Goal: Task Accomplishment & Management: Manage account settings

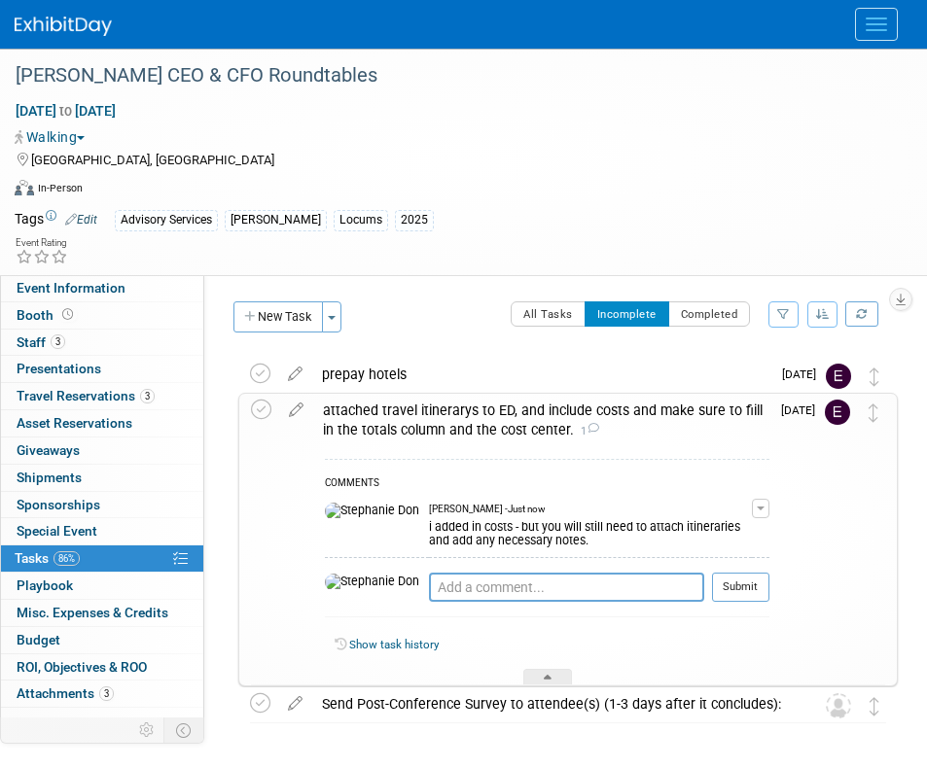
click at [866, 26] on button "Menu" at bounding box center [876, 24] width 43 height 33
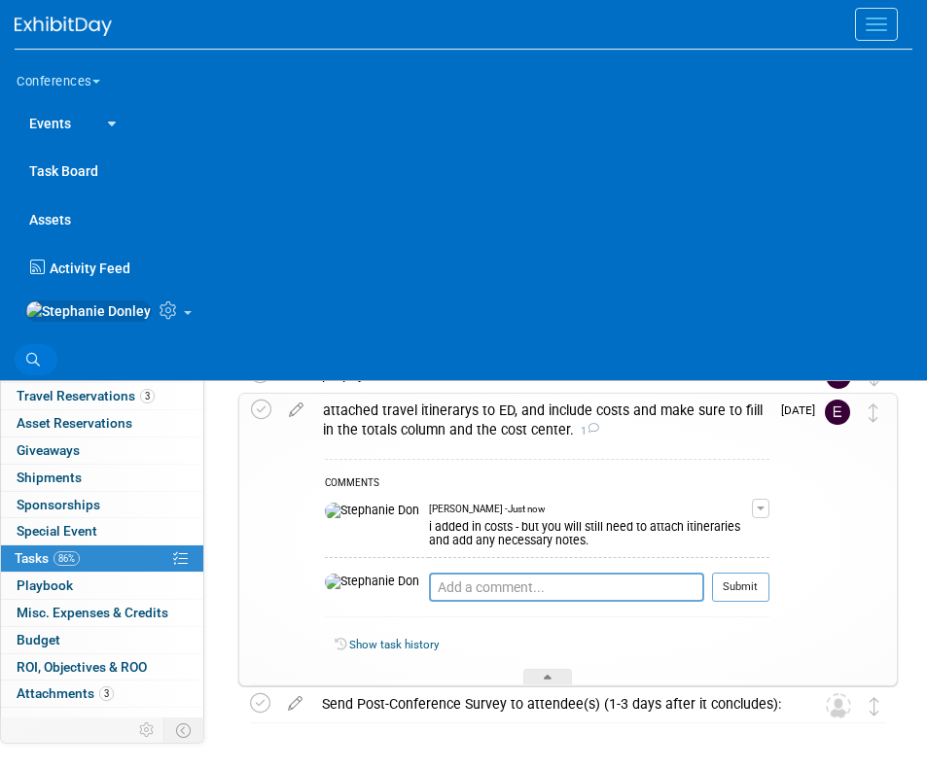
click at [41, 368] on link "Search" at bounding box center [36, 359] width 43 height 31
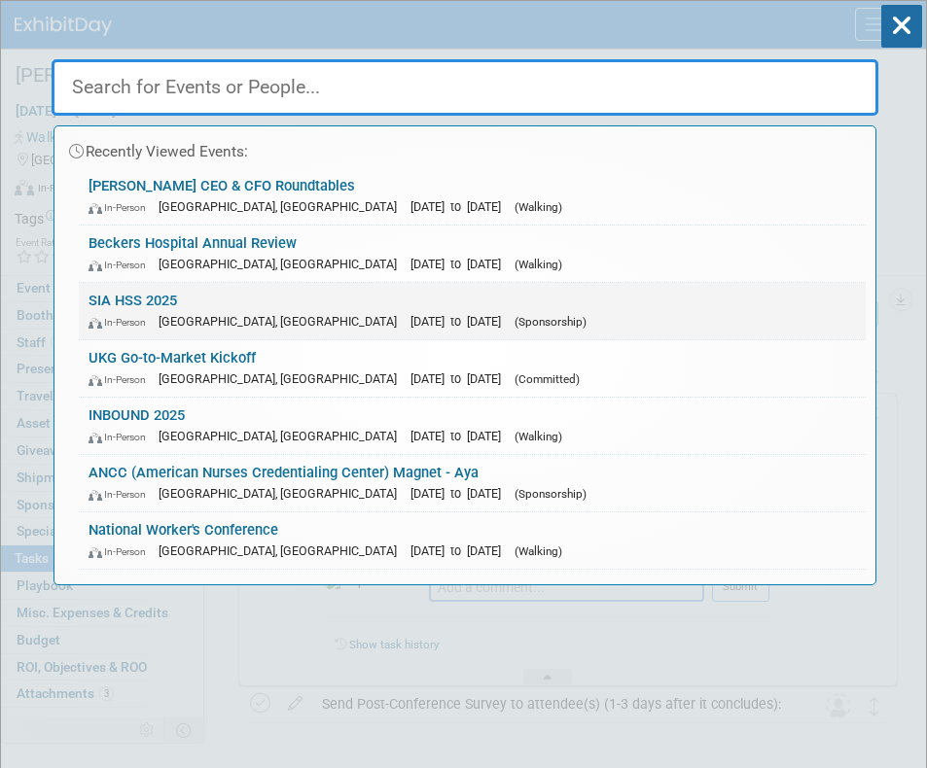
click at [150, 315] on div "In-Person Las Vegas, NV Nov 5, 2025 to Nov 7, 2025 (Sponsorship)" at bounding box center [471, 321] width 767 height 20
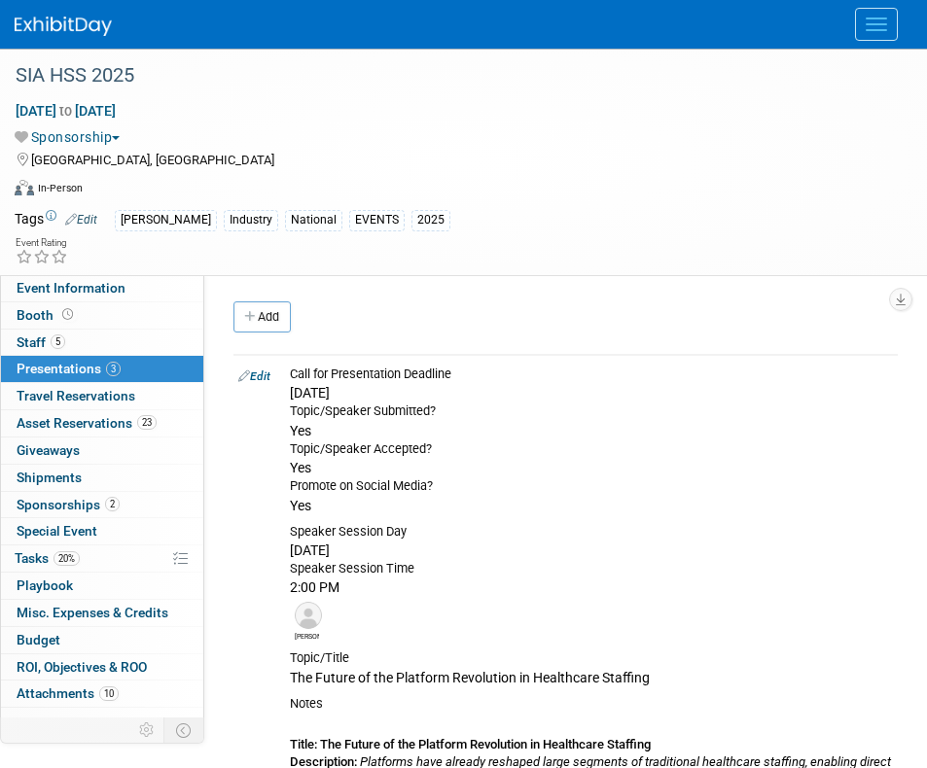
drag, startPoint x: 936, startPoint y: 177, endPoint x: 935, endPoint y: 134, distance: 42.8
click at [926, 134] on html "Conferences Explore: My Workspaces 2 Go to Workspace: Conferences Marketing Req…" at bounding box center [463, 384] width 927 height 768
click at [263, 323] on link "Add" at bounding box center [261, 316] width 57 height 31
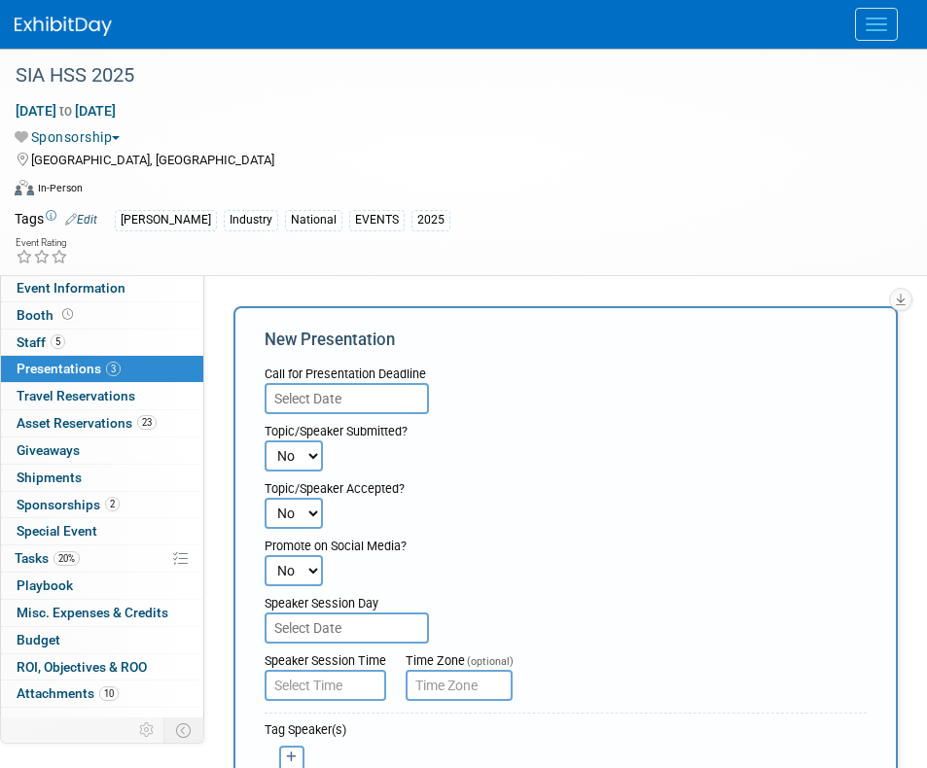
click at [324, 399] on input "text" at bounding box center [346, 398] width 164 height 31
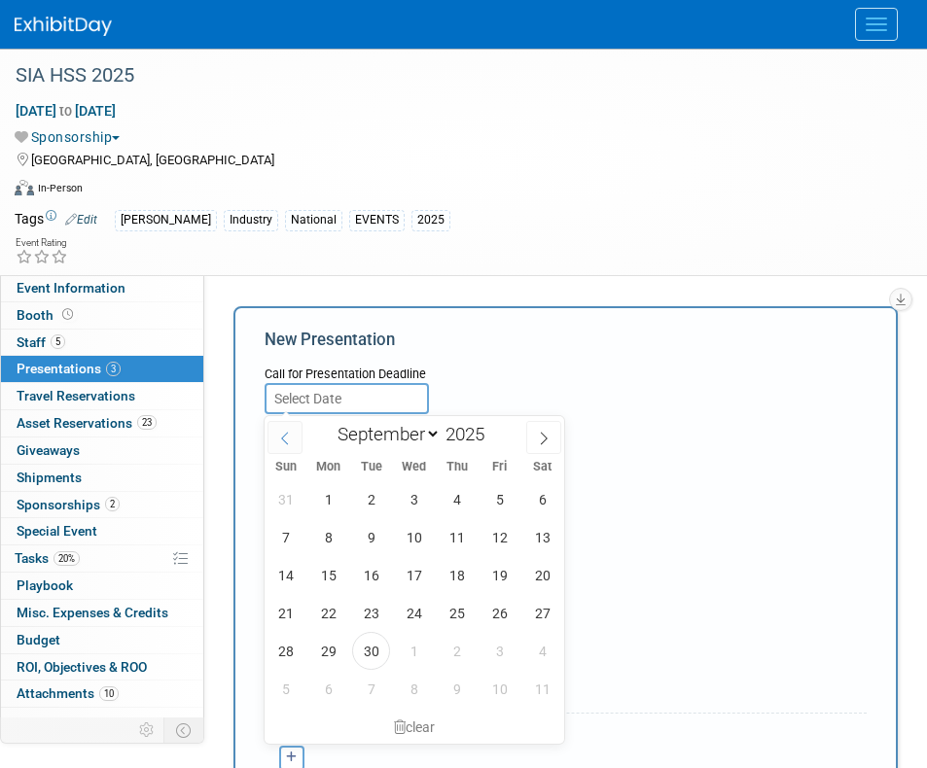
click at [282, 441] on icon at bounding box center [285, 439] width 14 height 14
select select "6"
click at [433, 432] on select "January February March April May June July August September October November De…" at bounding box center [385, 434] width 112 height 24
click at [325, 614] on span "21" at bounding box center [328, 613] width 38 height 38
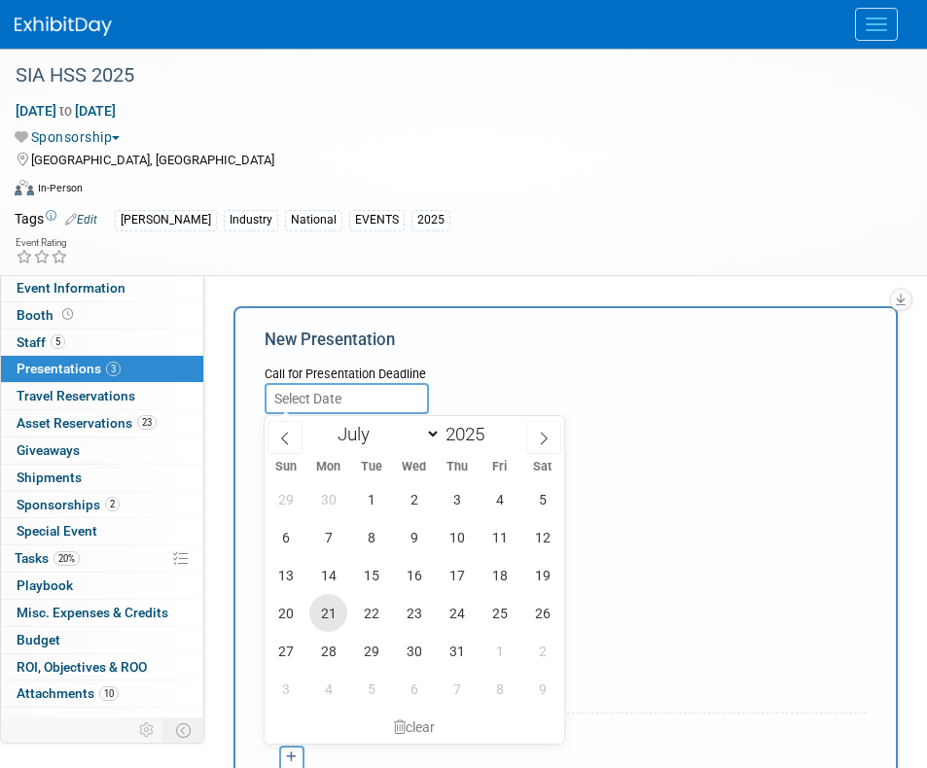
type input "Jul 21, 2025"
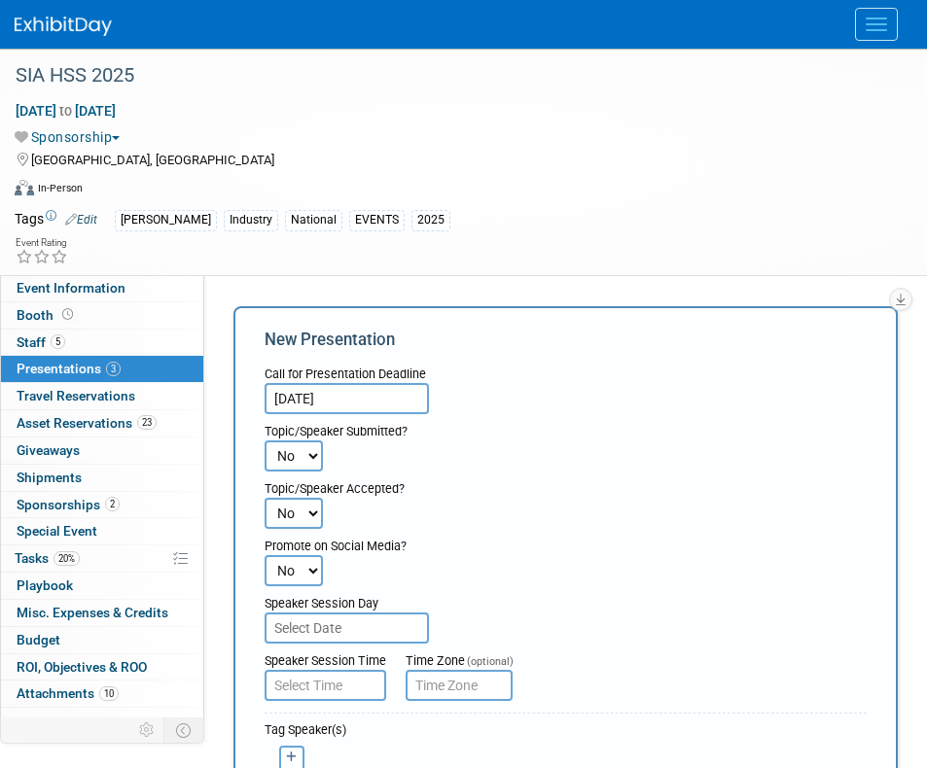
click at [310, 522] on select "No Yes" at bounding box center [293, 513] width 58 height 31
select select "2"
click at [264, 498] on select "No Yes" at bounding box center [293, 513] width 58 height 31
click at [300, 590] on div "Speaker Session Day" at bounding box center [565, 599] width 602 height 26
click at [300, 576] on select "No Yes" at bounding box center [293, 570] width 58 height 31
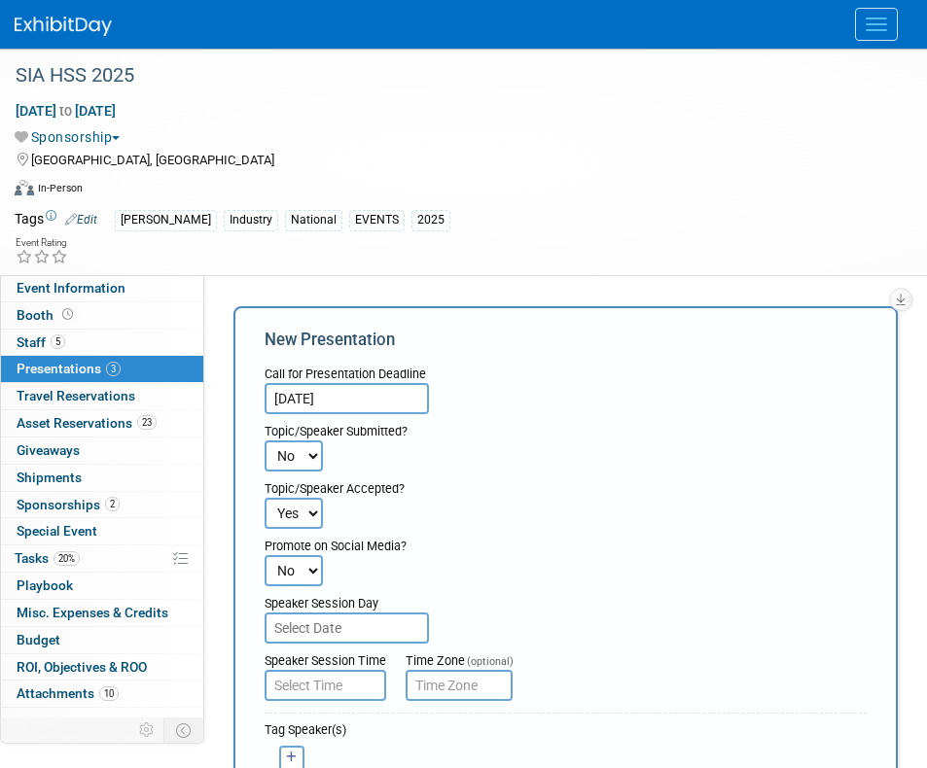
select select "2"
click at [264, 556] on select "No Yes" at bounding box center [293, 570] width 58 height 31
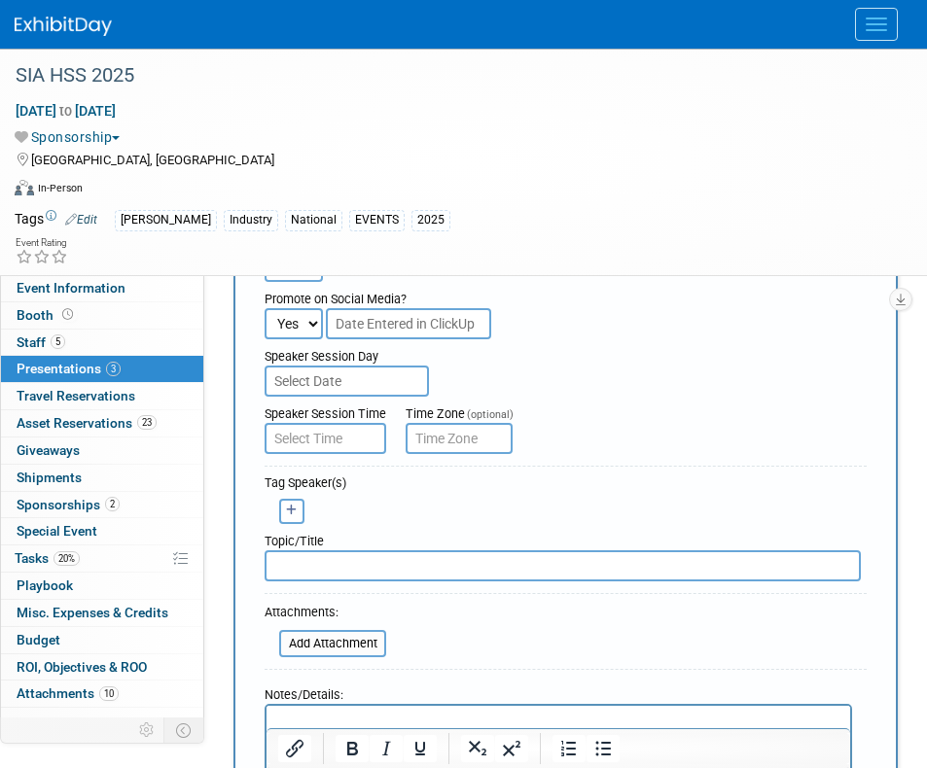
scroll to position [252, 0]
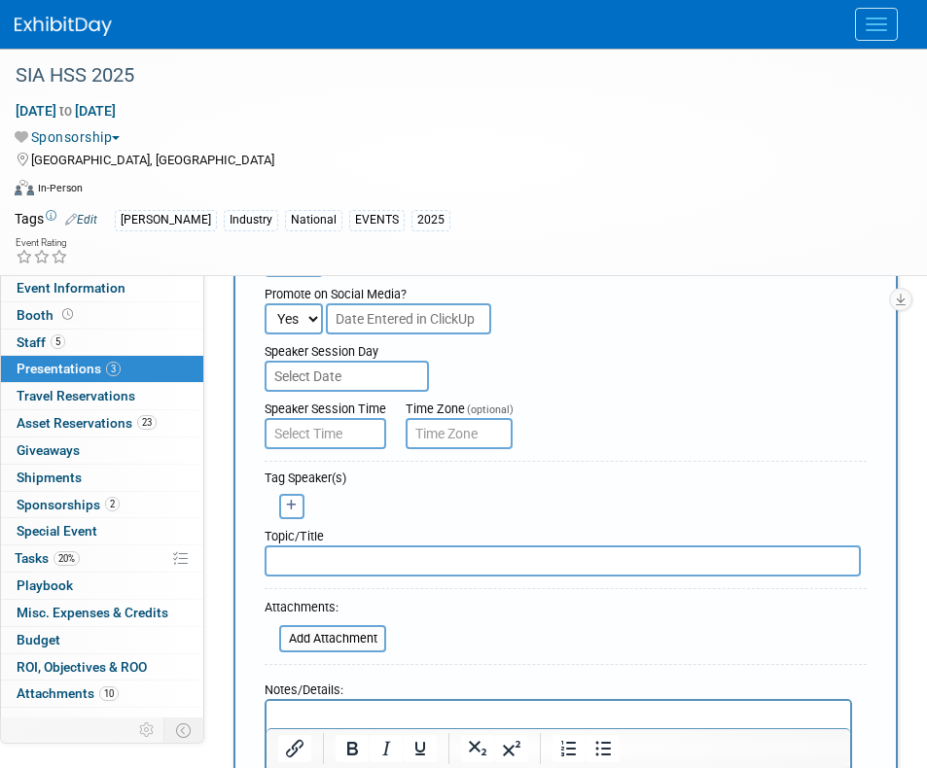
click at [333, 713] on p "Rich Text Area. Press ALT-0 for help." at bounding box center [558, 717] width 561 height 19
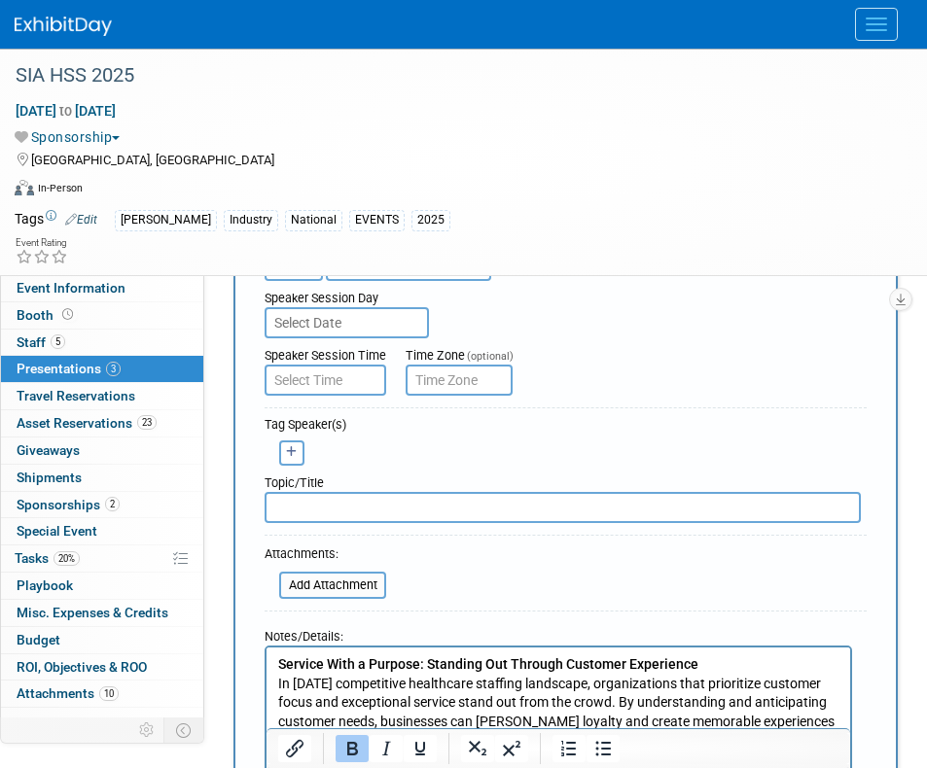
scroll to position [295, 0]
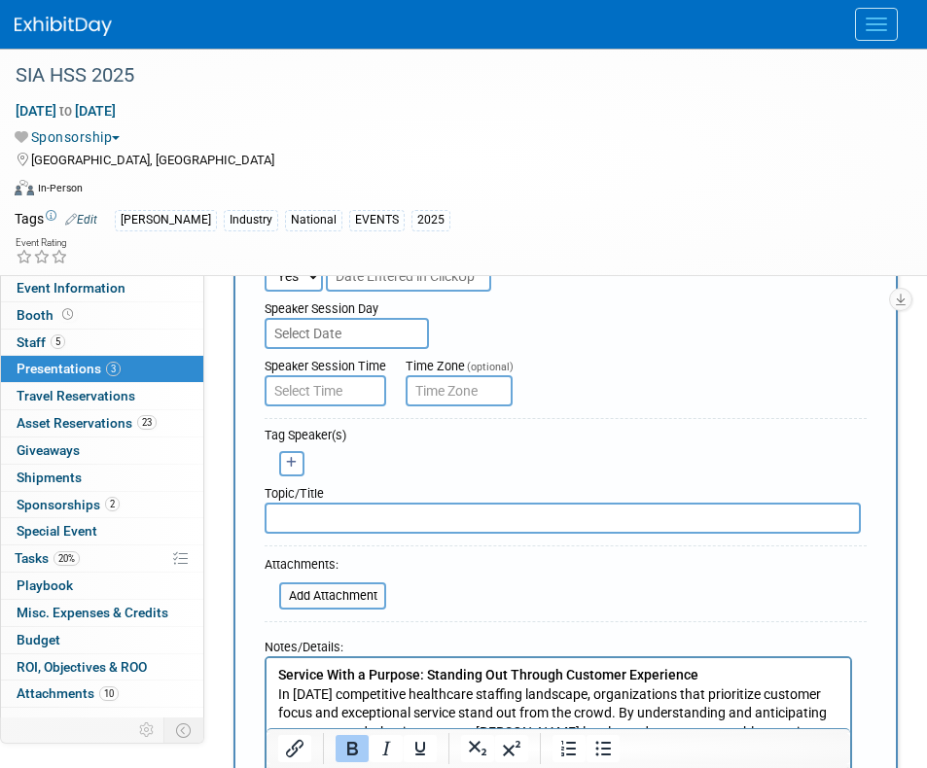
click at [826, 573] on form "Call for Presentation Deadline Jul 21, 2025 Topic/Speaker Submitted? No Yes No …" at bounding box center [565, 782] width 602 height 1441
click at [382, 520] on input "text" at bounding box center [562, 518] width 596 height 31
type input "Executive Perspectives"
click at [289, 465] on icon "button" at bounding box center [292, 463] width 12 height 12
select select
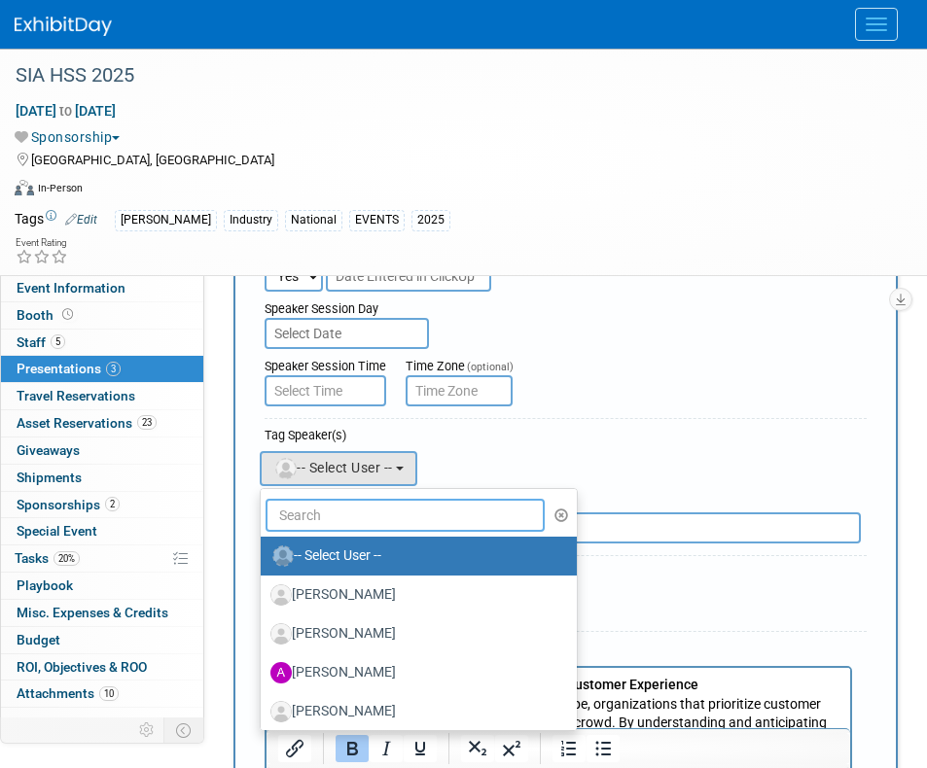
click at [311, 517] on input "text" at bounding box center [404, 515] width 279 height 33
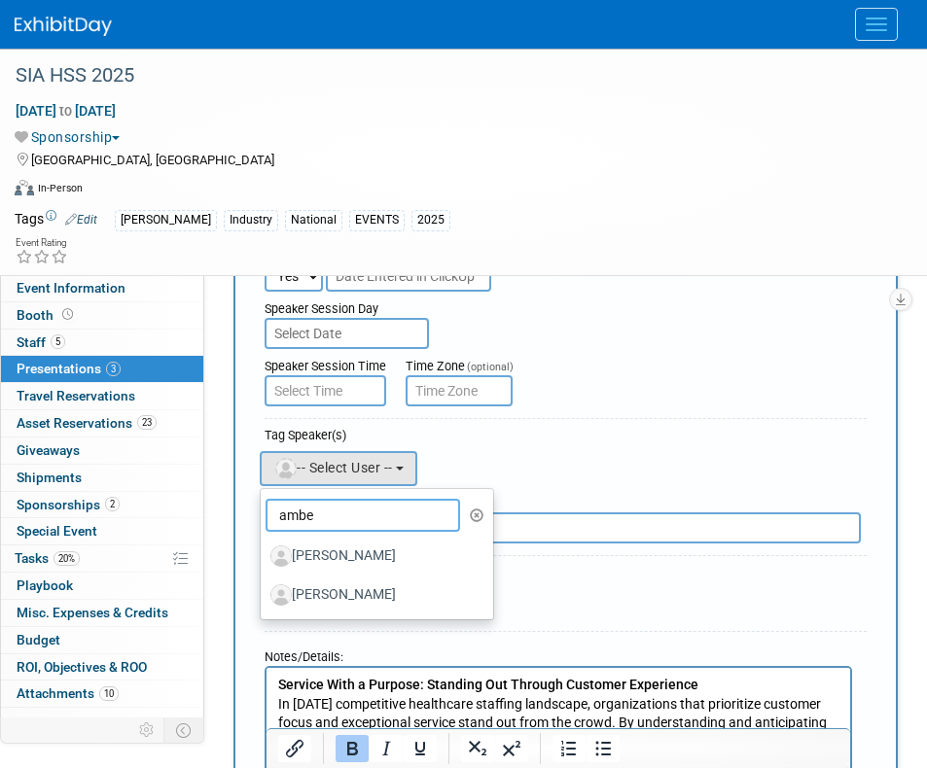
type input "ambe"
click at [340, 602] on label "[PERSON_NAME]" at bounding box center [371, 594] width 203 height 31
click at [263, 599] on input "[PERSON_NAME]" at bounding box center [257, 592] width 13 height 13
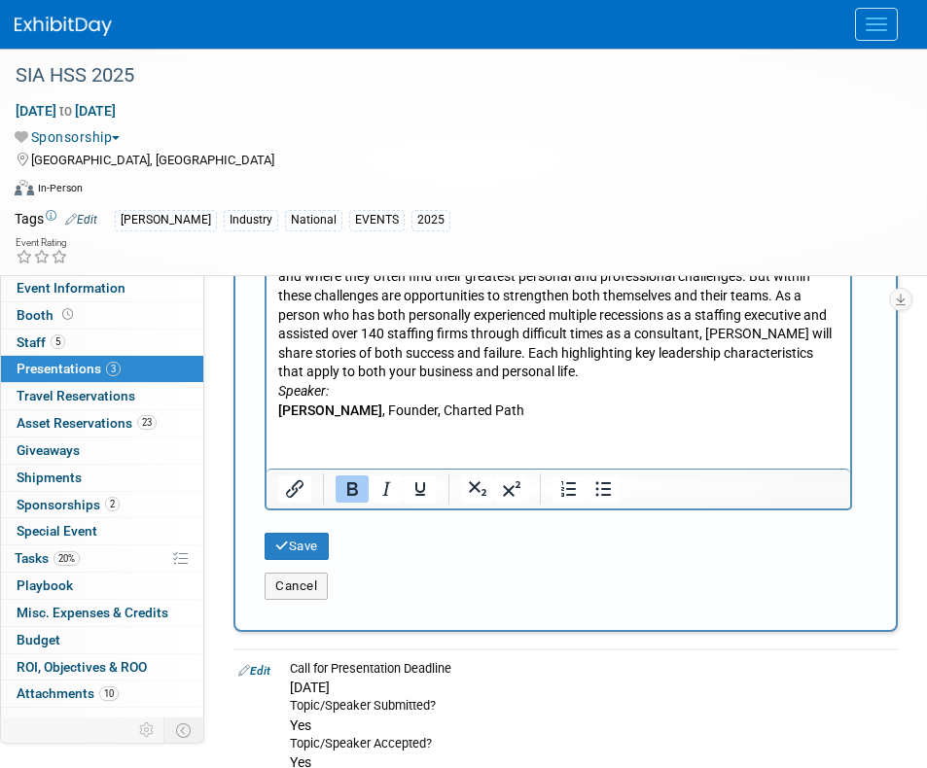
scroll to position [1251, 0]
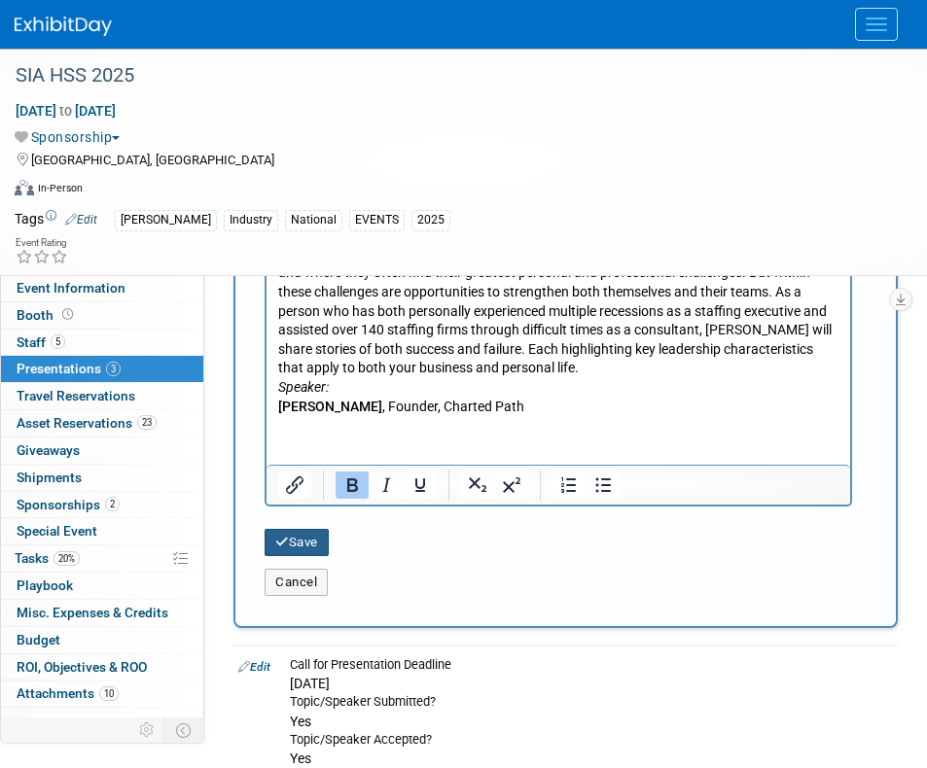
click at [288, 542] on icon "submit" at bounding box center [282, 542] width 14 height 13
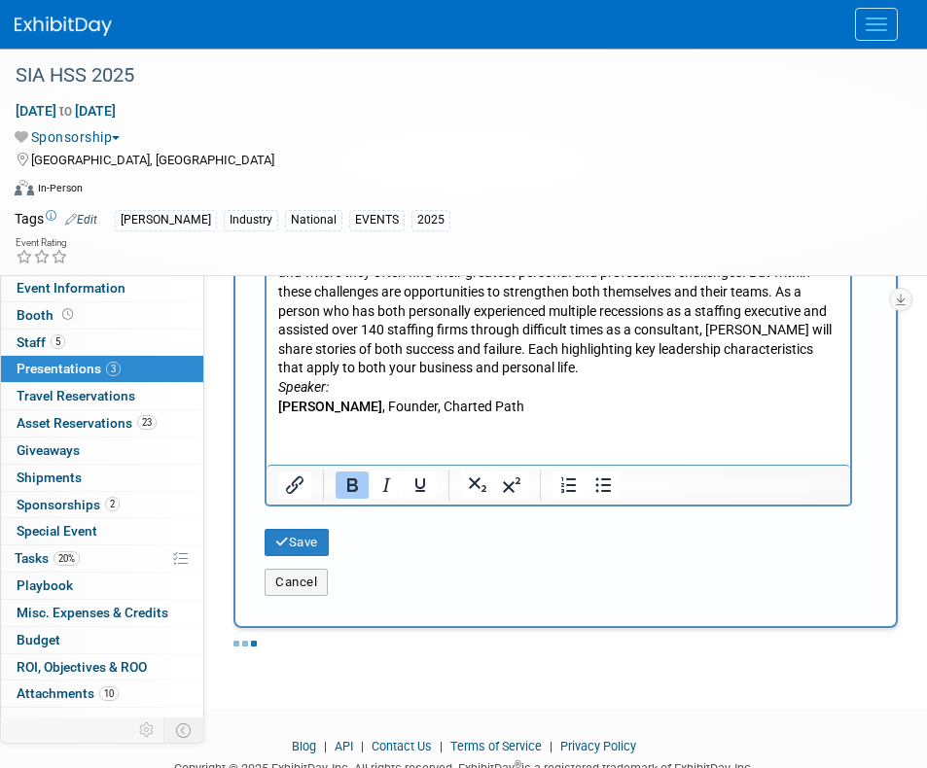
scroll to position [0, 0]
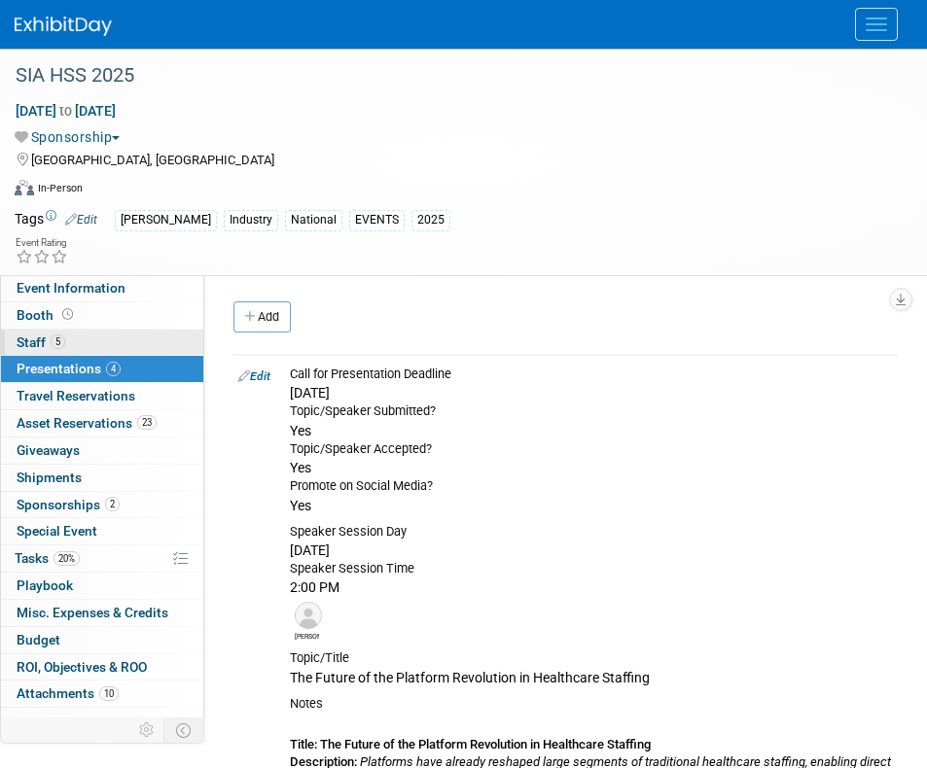
click at [23, 346] on span "Staff 5" at bounding box center [41, 342] width 49 height 16
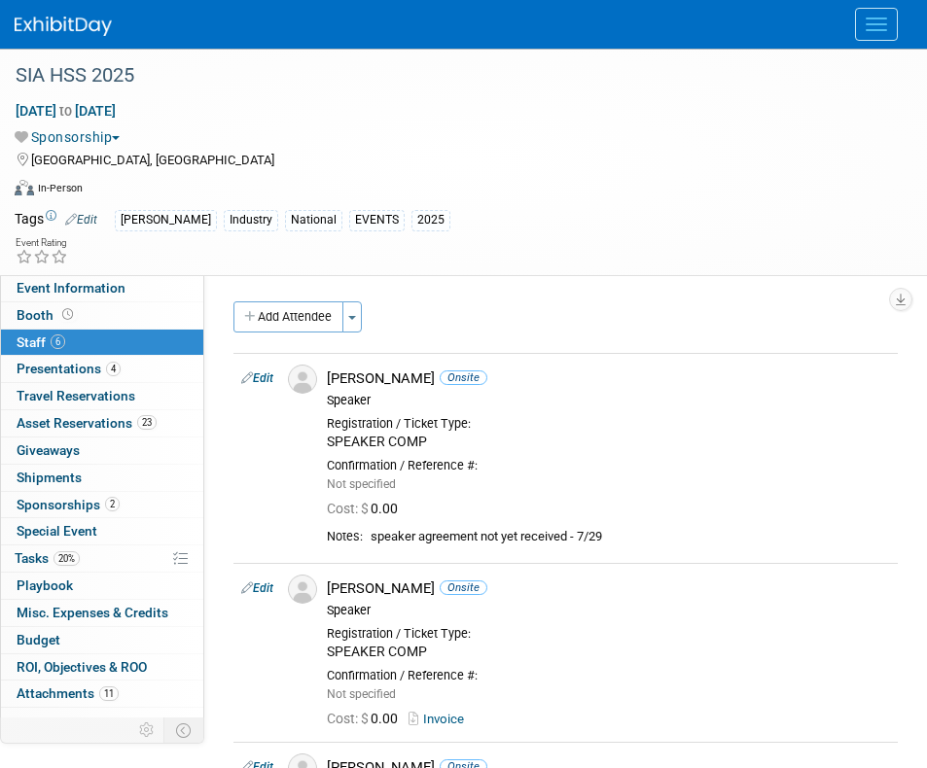
click at [860, 171] on div "Nov 5, 2025 to Nov 7, 2025 (3 days) Nov 5, 2025 to Nov 7, 2025 Sponsorship Comm…" at bounding box center [451, 153] width 902 height 105
click at [868, 19] on button "Menu" at bounding box center [876, 24] width 43 height 33
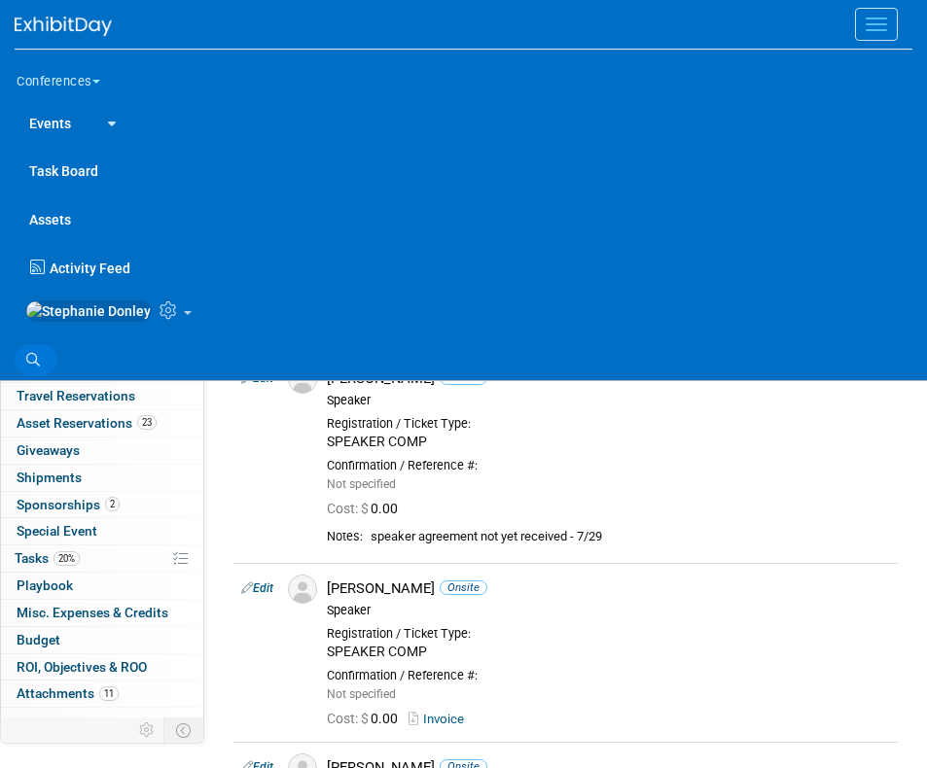
click at [37, 363] on link "Search" at bounding box center [36, 359] width 43 height 31
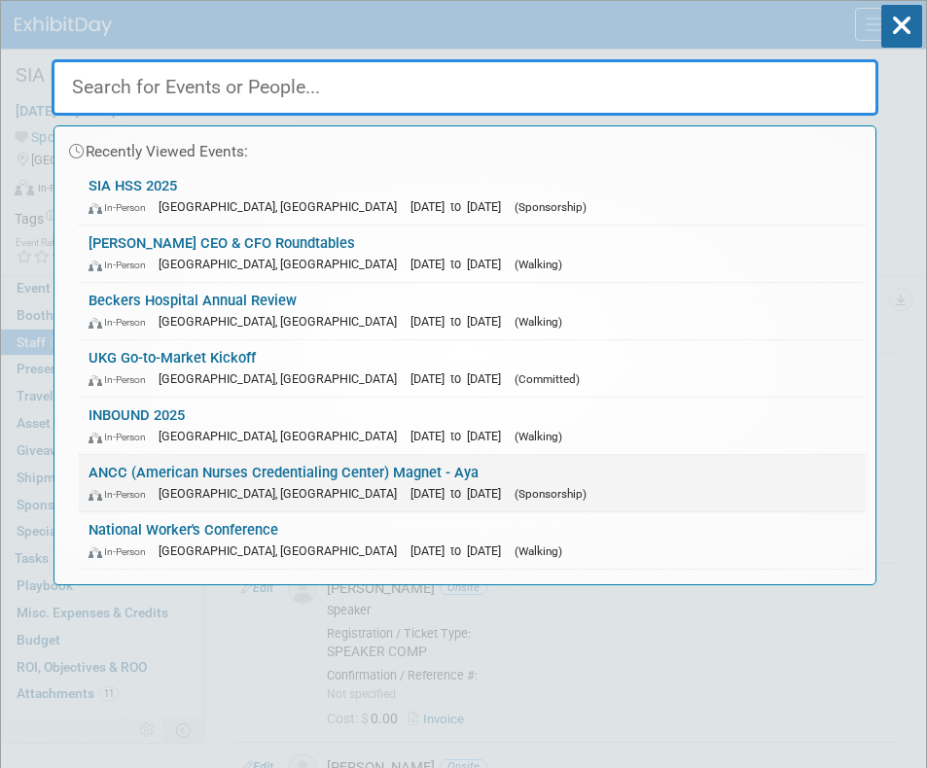
click at [148, 473] on link "ANCC (American Nurses Credentialing Center) Magnet - Aya In-Person Atlanta, GA …" at bounding box center [472, 483] width 787 height 56
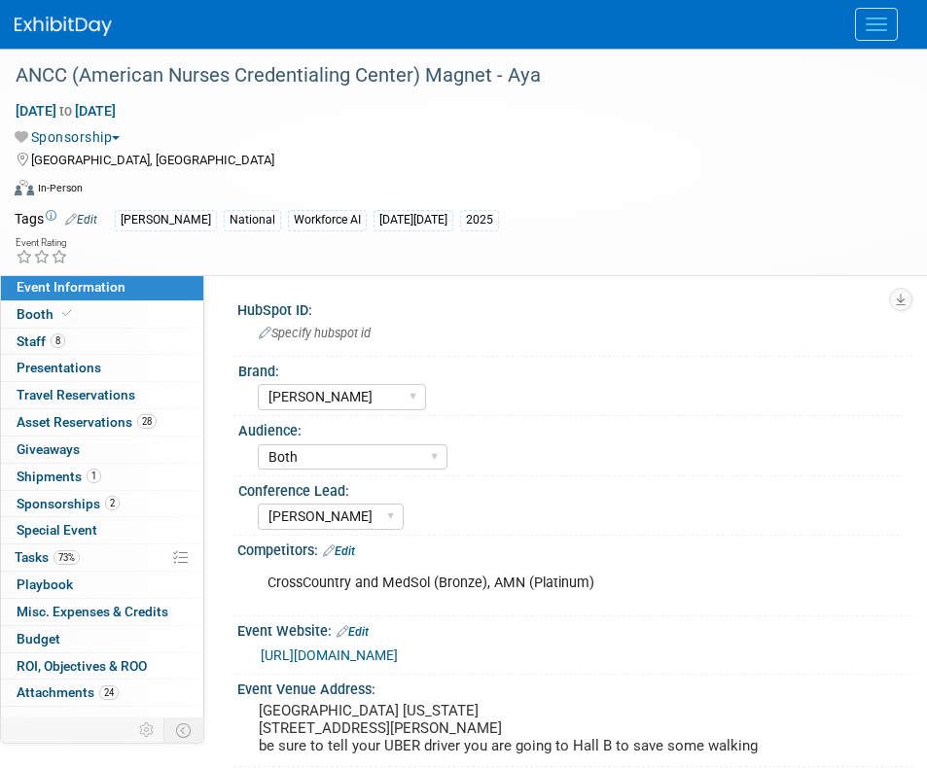
select select "[PERSON_NAME]"
select select "Both"
select select "[PERSON_NAME]"
click at [874, 22] on button "Menu" at bounding box center [876, 24] width 43 height 33
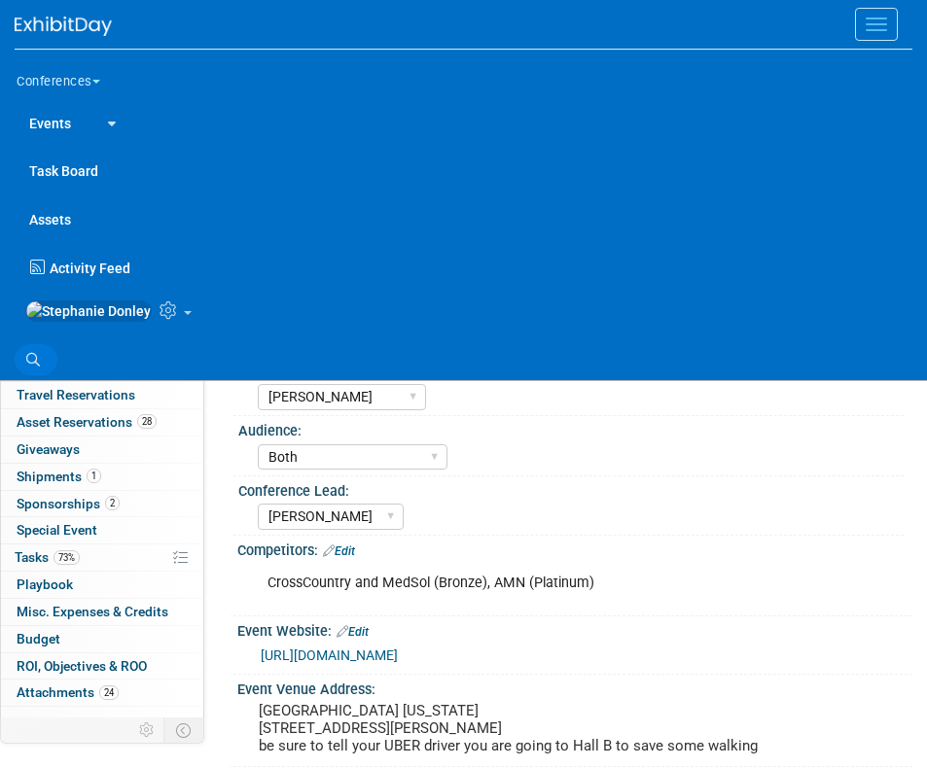
click at [28, 365] on icon at bounding box center [33, 360] width 14 height 14
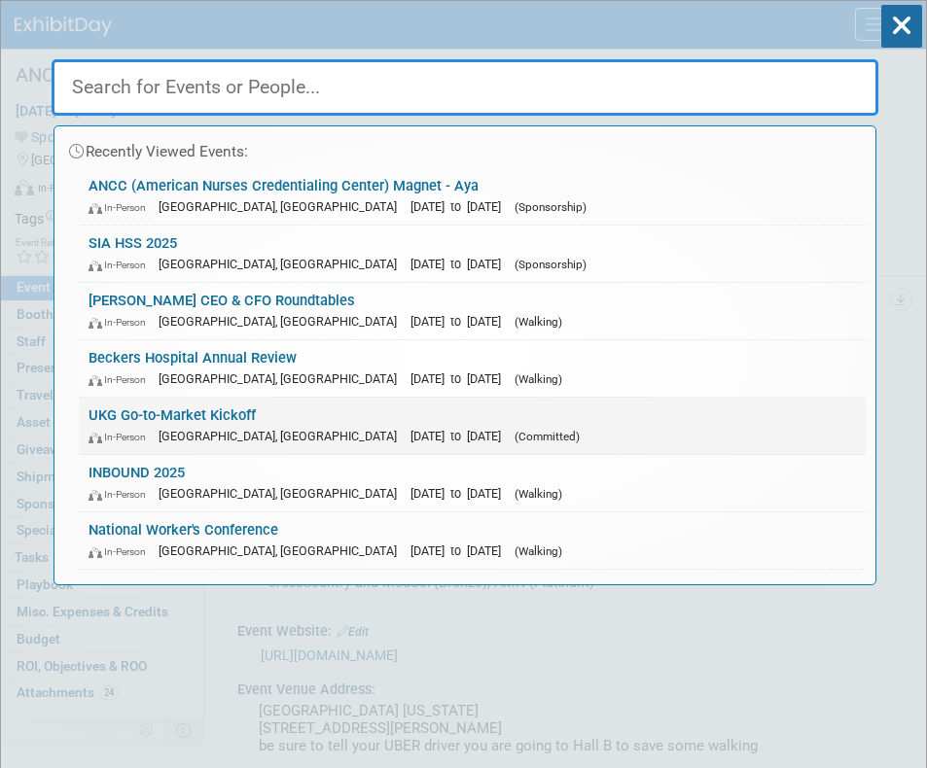
click at [201, 421] on link "UKG Go-to-Market Kickoff In-Person Nashville, TN Oct 6, 2025 to Oct 9, 2025 (Co…" at bounding box center [472, 426] width 787 height 56
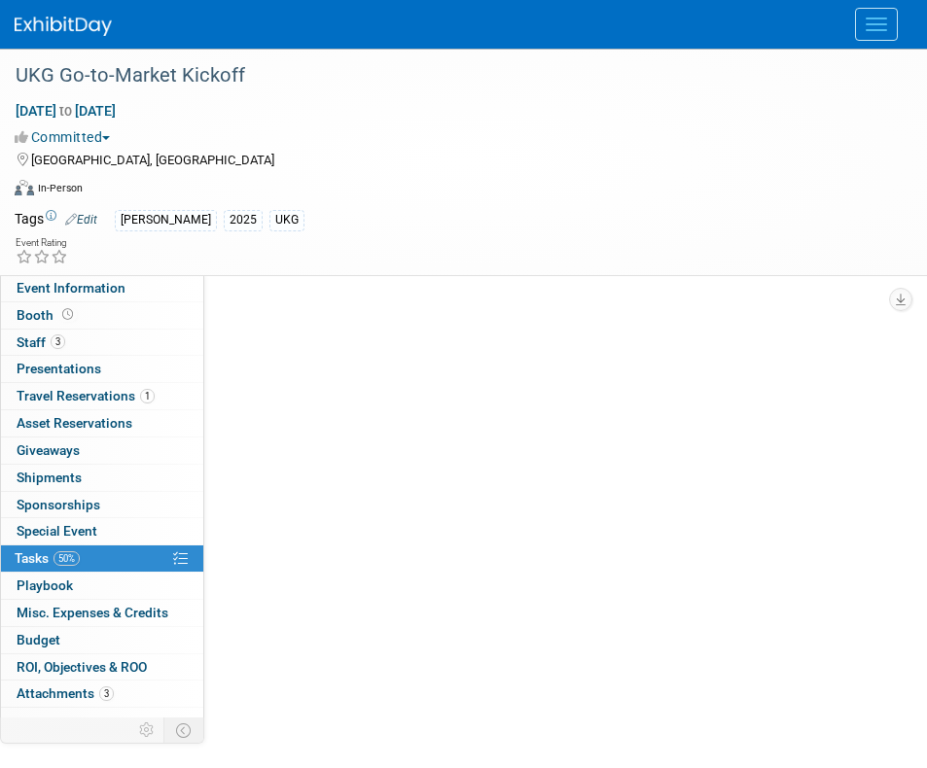
select select "[PERSON_NAME]"
select select "Client-facing"
select select "[PERSON_NAME]"
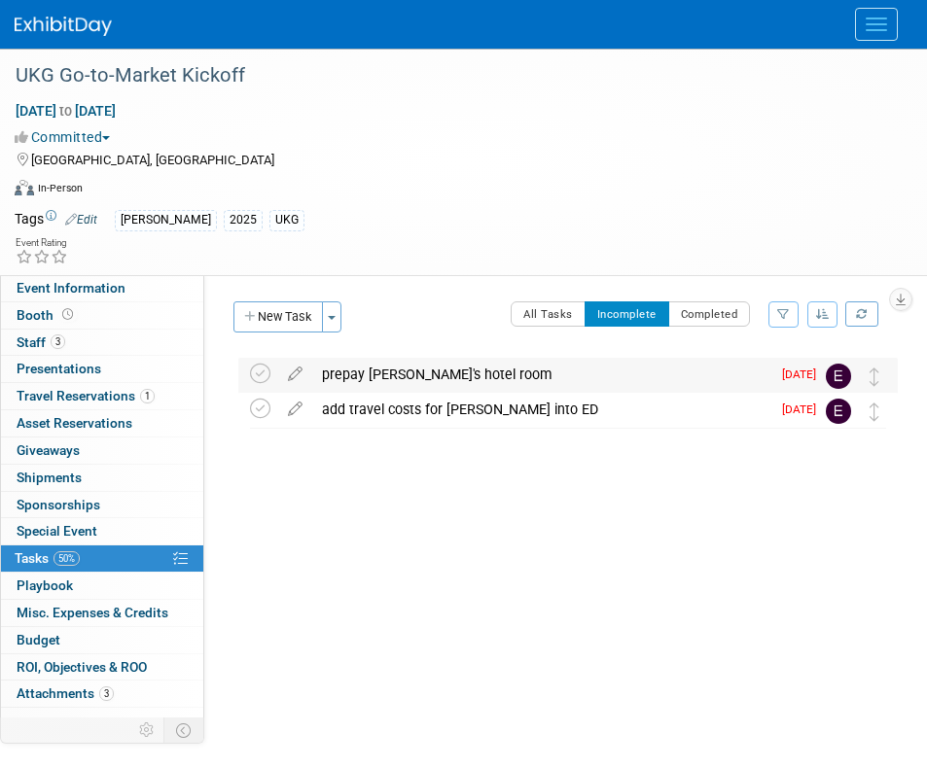
click at [391, 380] on div "prepay Ginny's hotel room" at bounding box center [541, 374] width 458 height 33
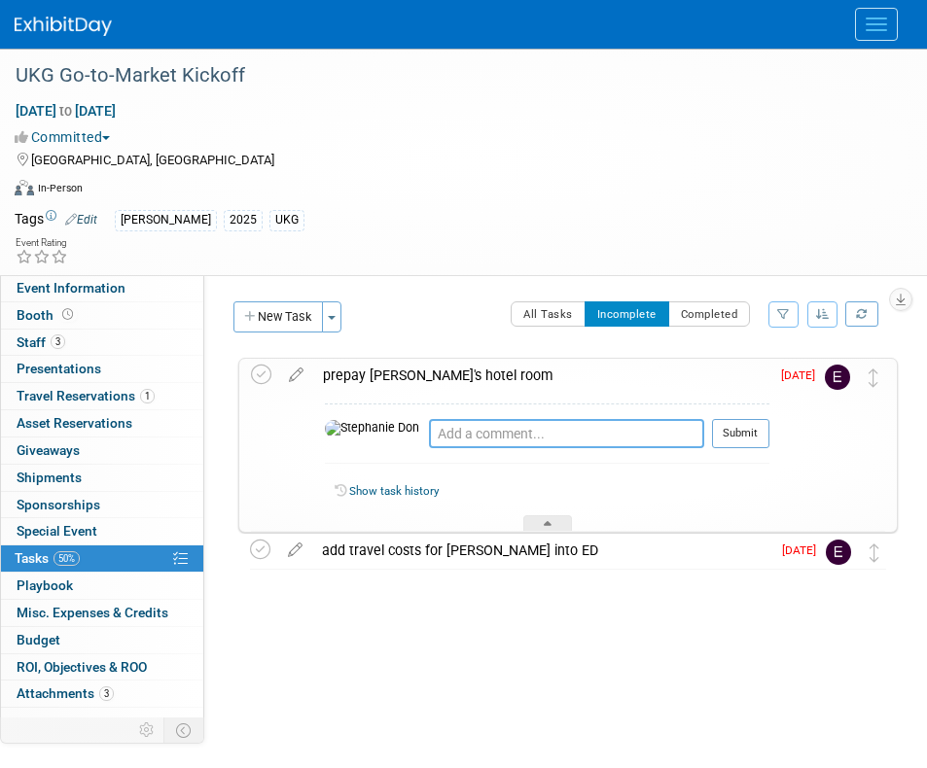
click at [429, 434] on textarea at bounding box center [566, 433] width 275 height 29
type textarea "Did you already do this Erin?"
click at [746, 430] on button "Submit" at bounding box center [740, 433] width 57 height 29
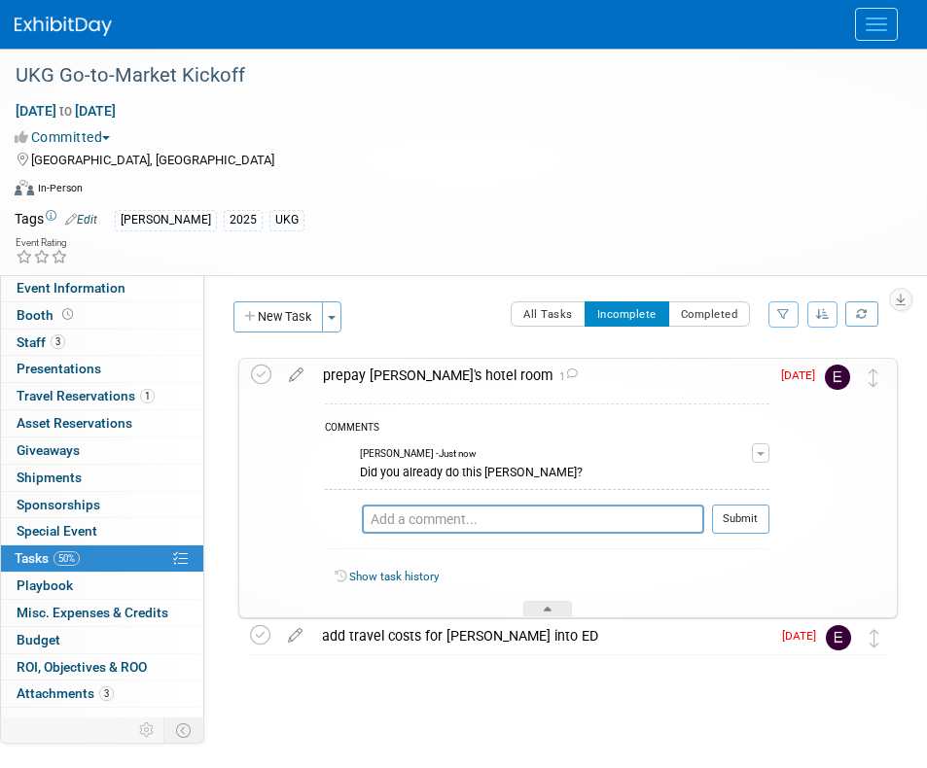
click at [778, 118] on div "Oct 6, 2025 to Oct 9, 2025 (4 days)" at bounding box center [451, 110] width 873 height 19
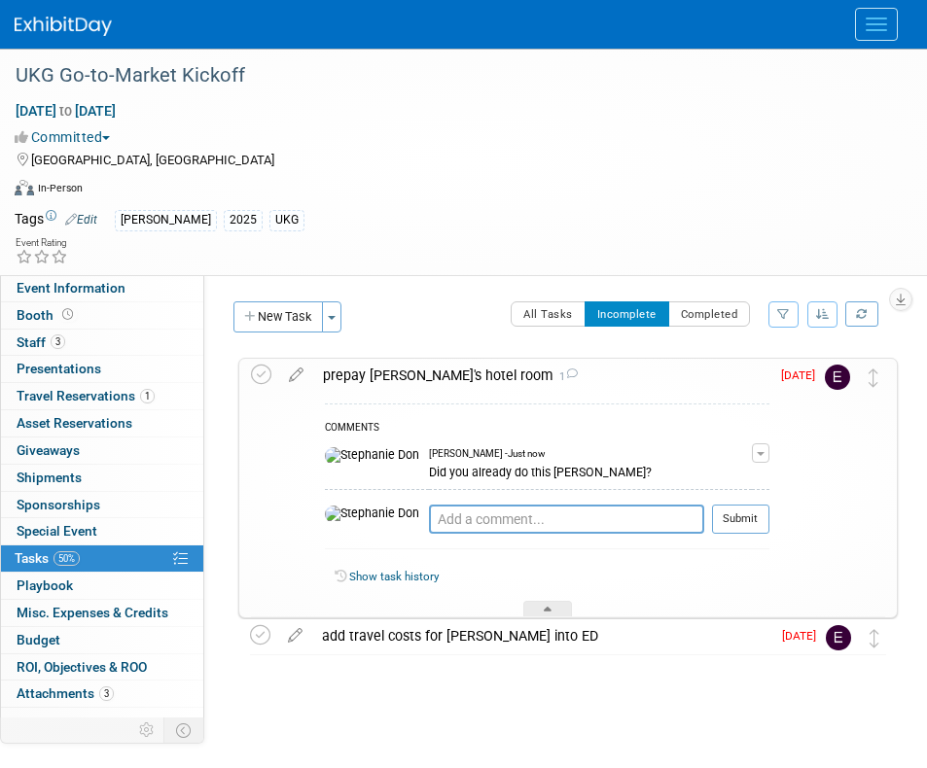
click at [865, 20] on button "Menu" at bounding box center [876, 24] width 43 height 33
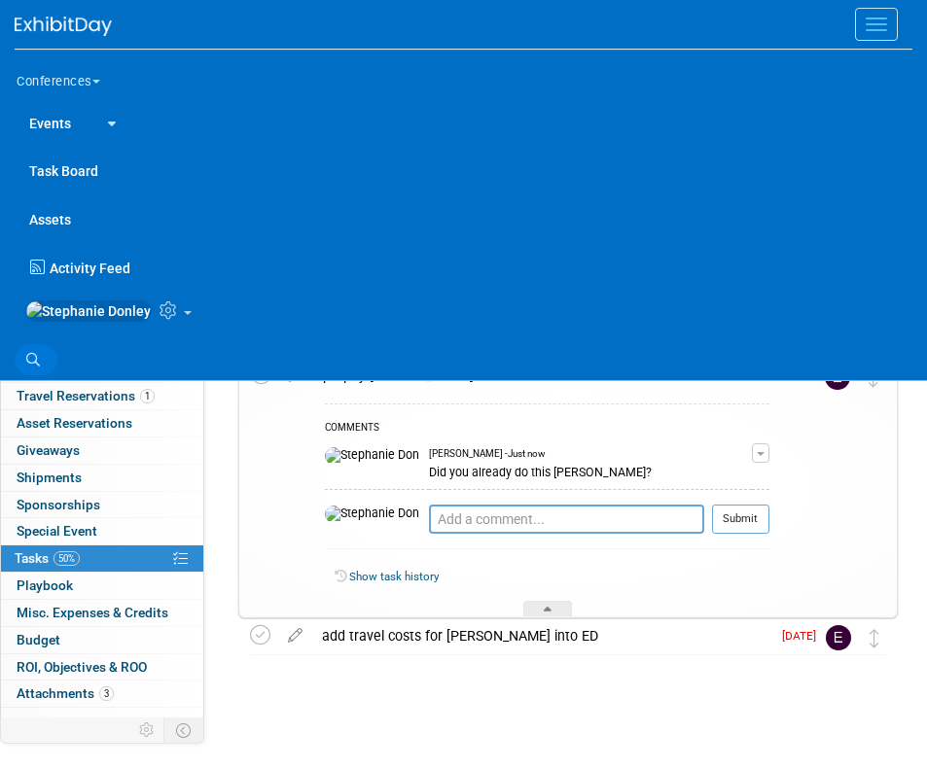
click at [33, 364] on icon at bounding box center [33, 360] width 14 height 14
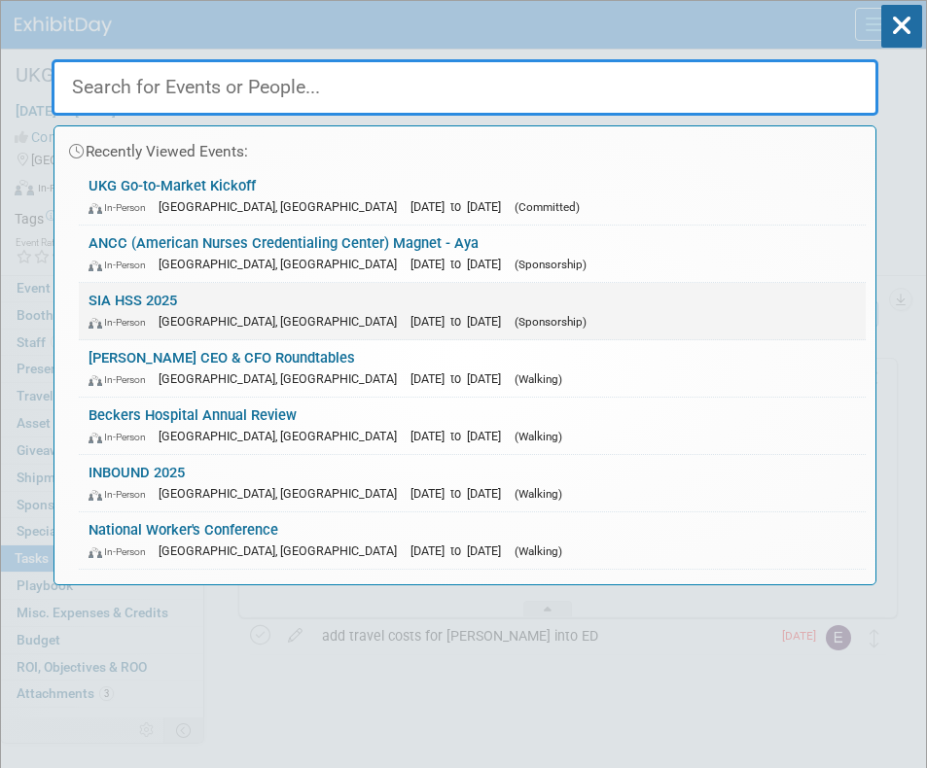
click at [166, 314] on div "In-Person Las Vegas, NV Nov 5, 2025 to Nov 7, 2025 (Sponsorship)" at bounding box center [471, 321] width 767 height 20
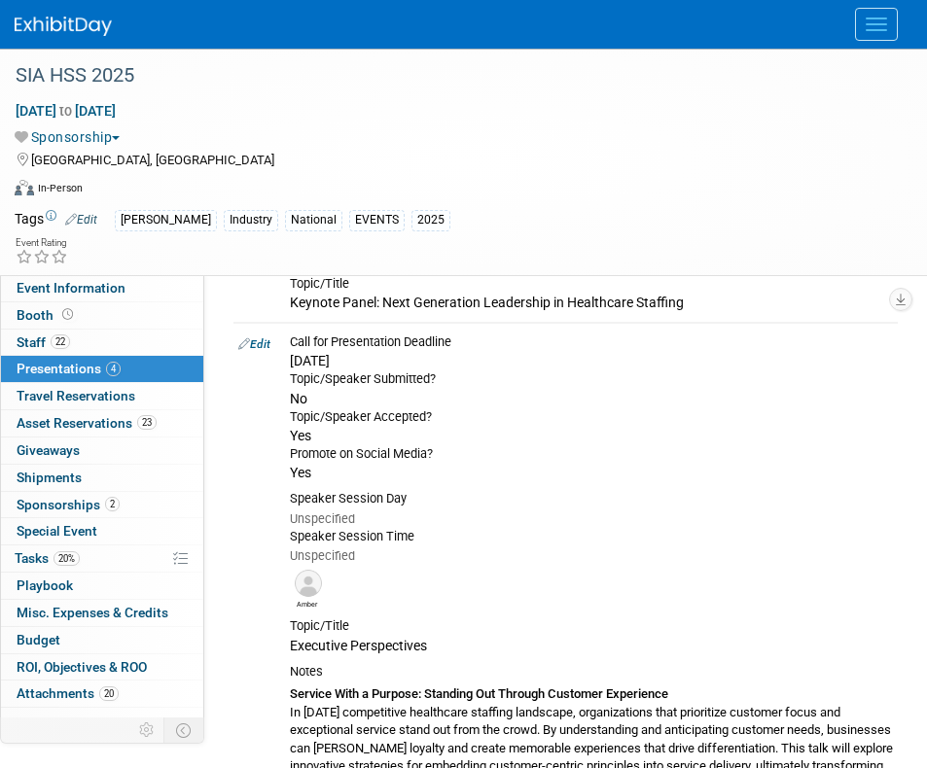
scroll to position [1243, 0]
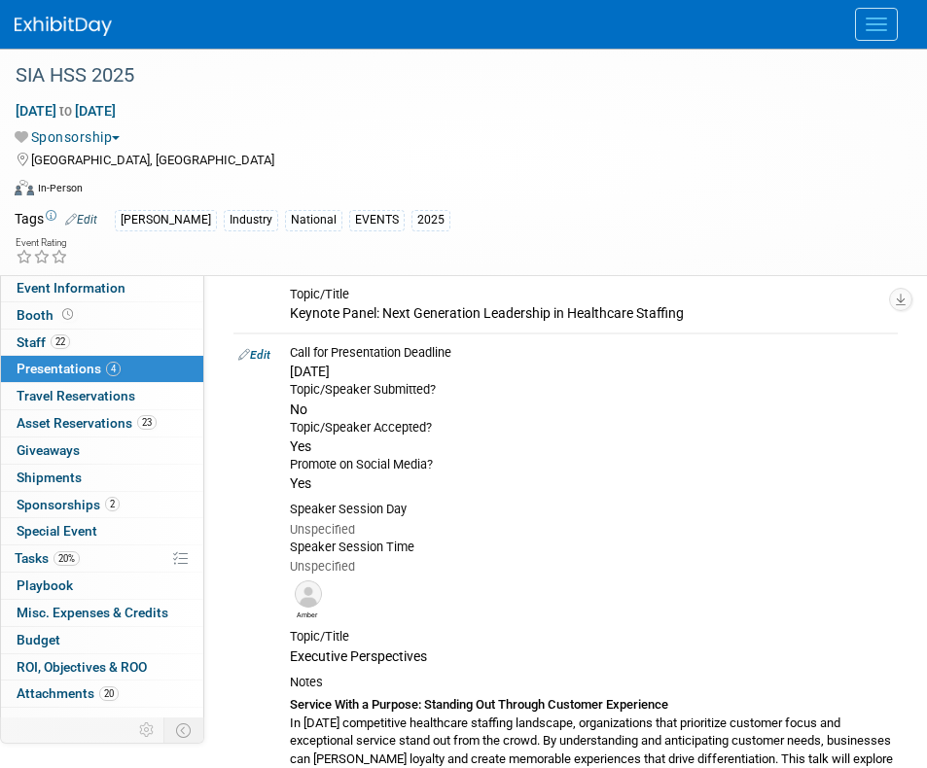
drag, startPoint x: 934, startPoint y: 131, endPoint x: 917, endPoint y: 464, distance: 333.0
click at [252, 350] on link "Edit" at bounding box center [254, 355] width 32 height 14
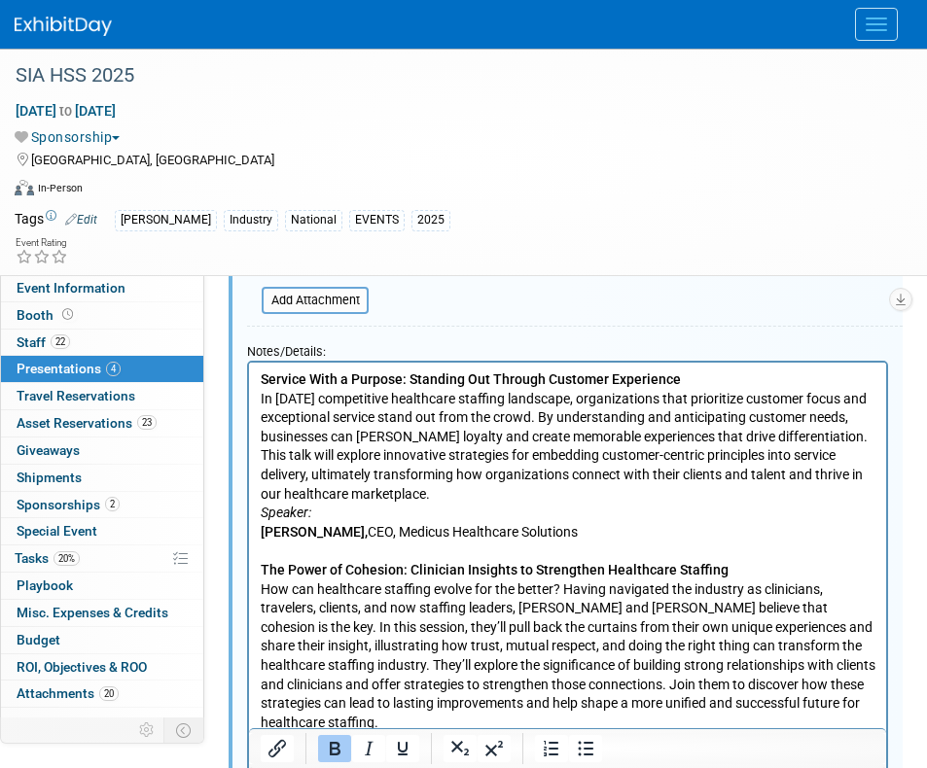
scroll to position [1911, 0]
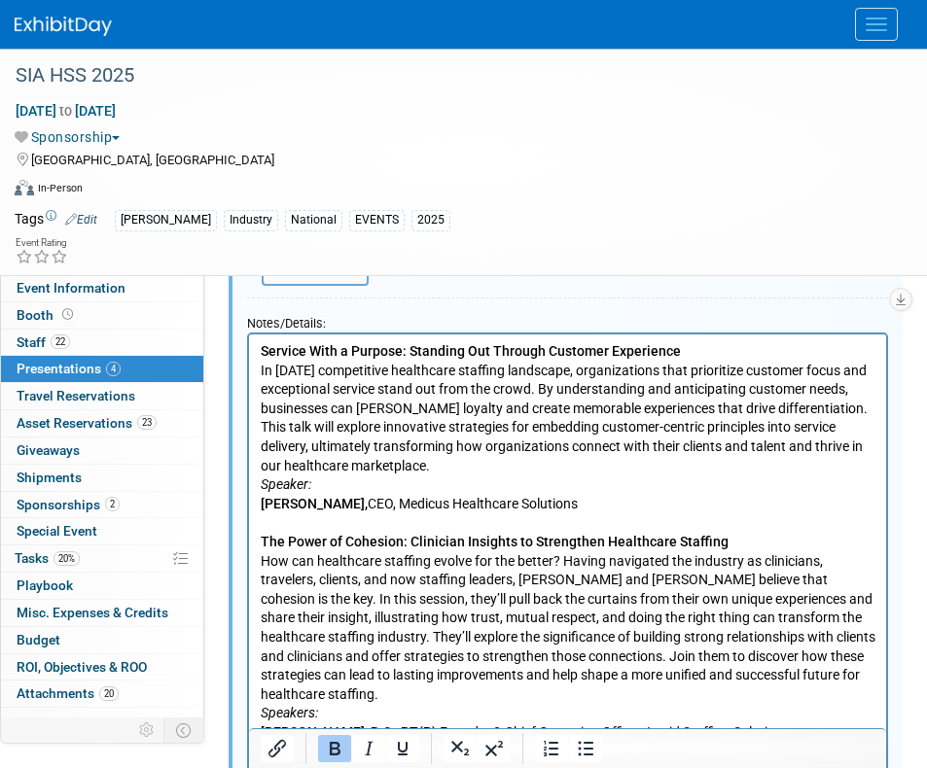
click at [261, 343] on b "Service With a Purpose: Standing Out Through Customer Experience" at bounding box center [471, 351] width 420 height 16
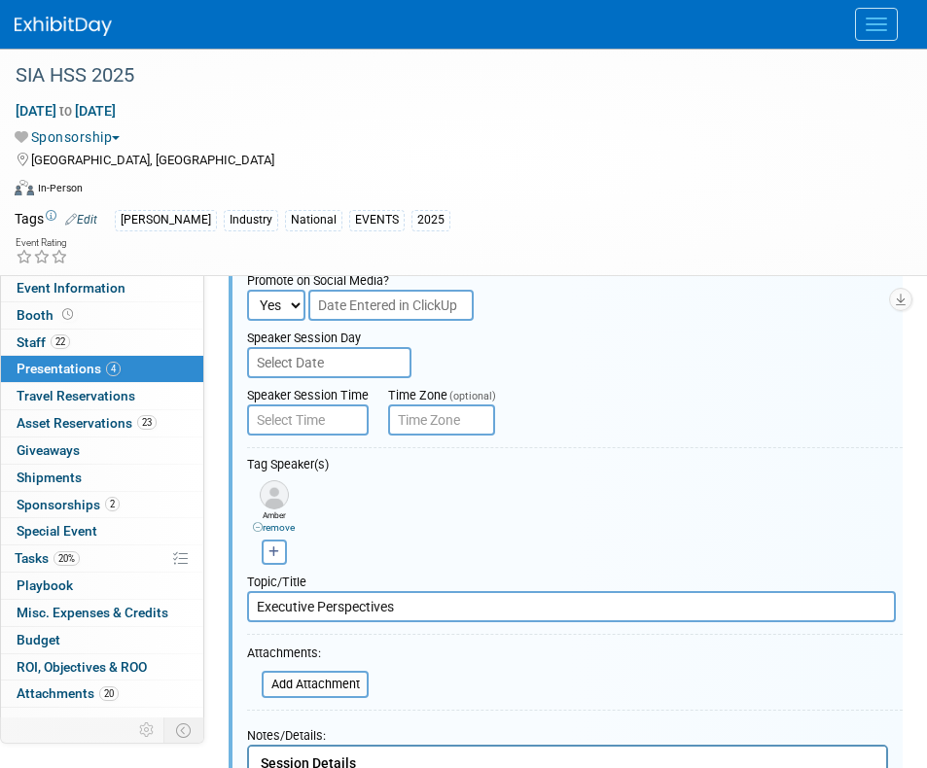
scroll to position [1497, 0]
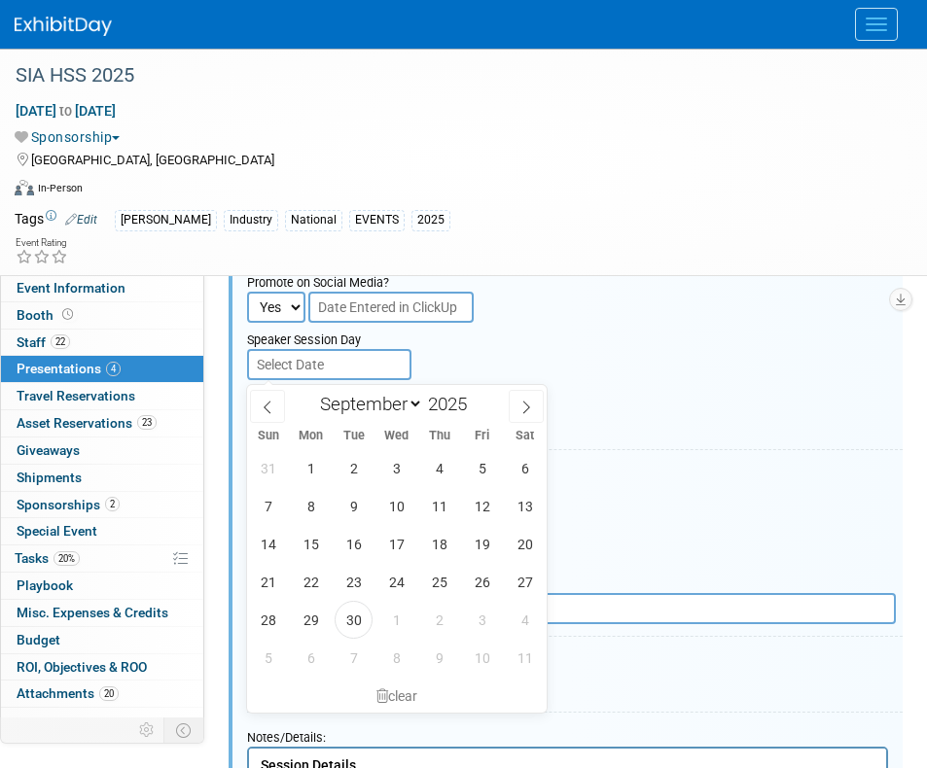
click at [291, 360] on input "text" at bounding box center [329, 364] width 164 height 31
click at [407, 406] on select "January February March April May June July August September October November De…" at bounding box center [367, 404] width 112 height 24
select select "10"
click at [311, 392] on select "January February March April May June July August September October November De…" at bounding box center [367, 404] width 112 height 24
click at [439, 509] on span "6" at bounding box center [439, 506] width 38 height 38
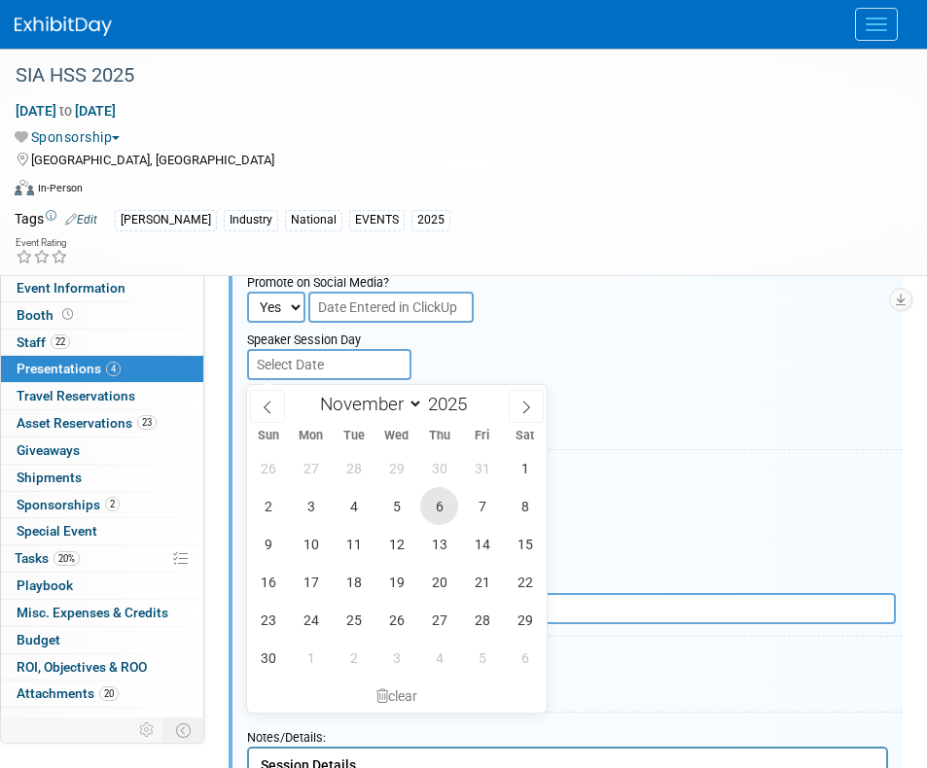
type input "Nov 6, 2025"
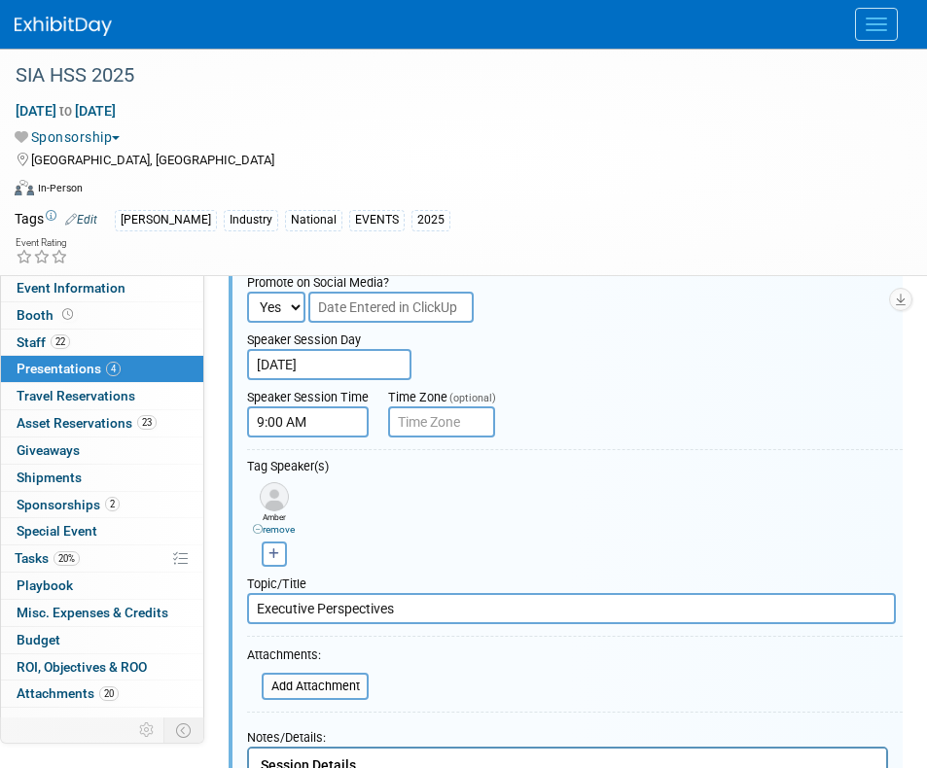
click at [313, 429] on input "9:00 AM" at bounding box center [308, 421] width 122 height 31
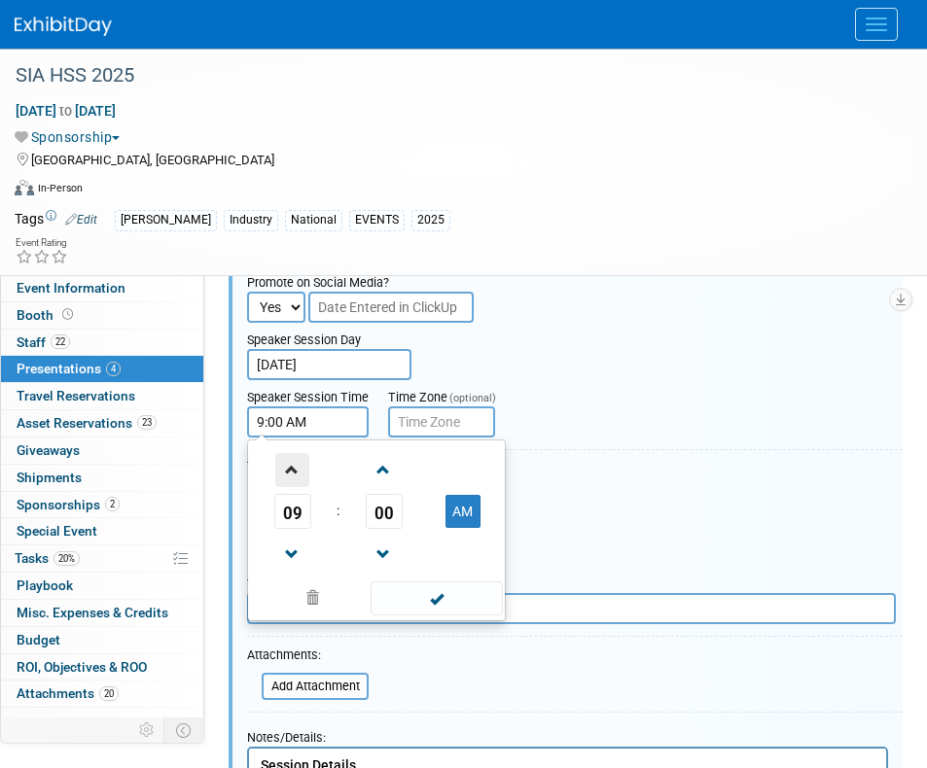
click at [291, 482] on span at bounding box center [292, 470] width 34 height 34
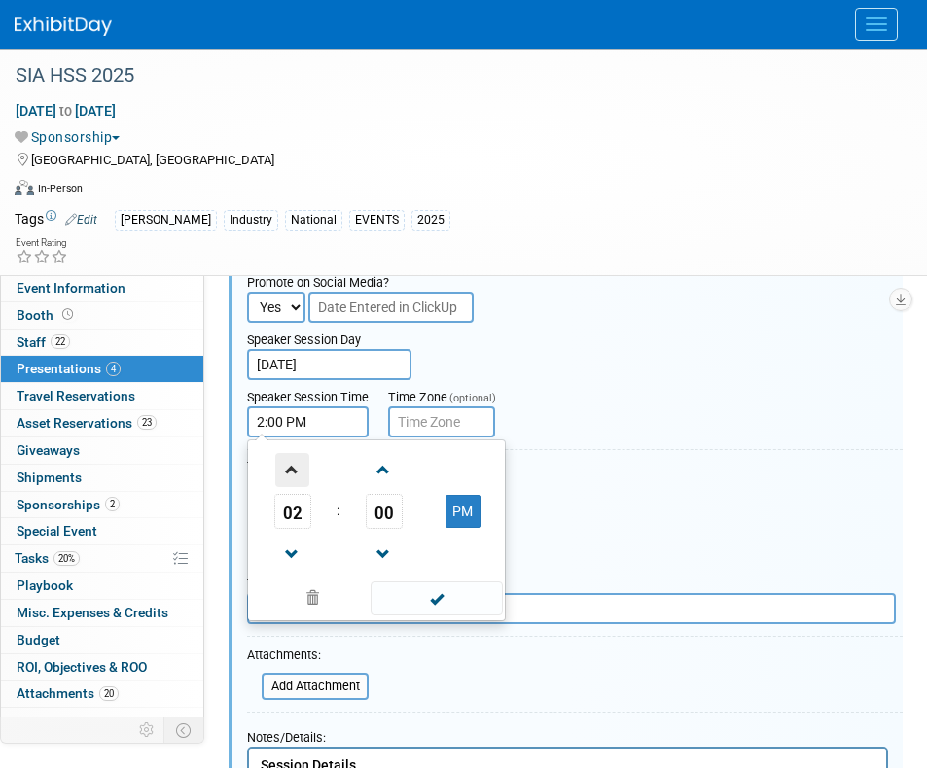
click at [291, 482] on span at bounding box center [292, 470] width 34 height 34
click at [388, 522] on span "00" at bounding box center [384, 511] width 37 height 35
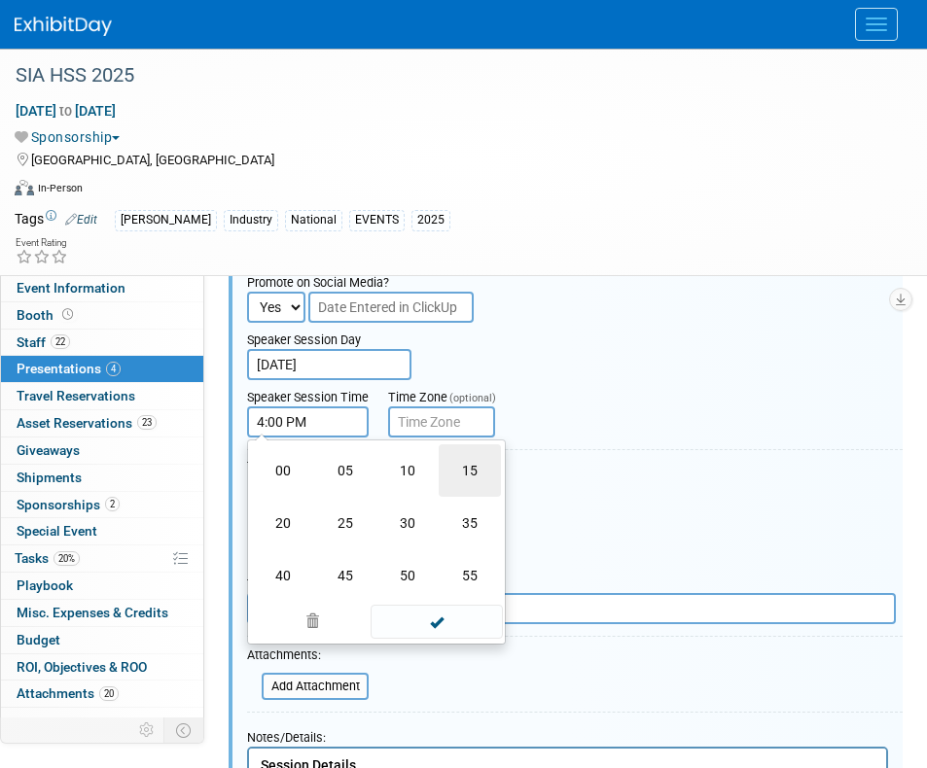
click at [471, 466] on td "15" at bounding box center [469, 470] width 62 height 52
type input "4:15 PM"
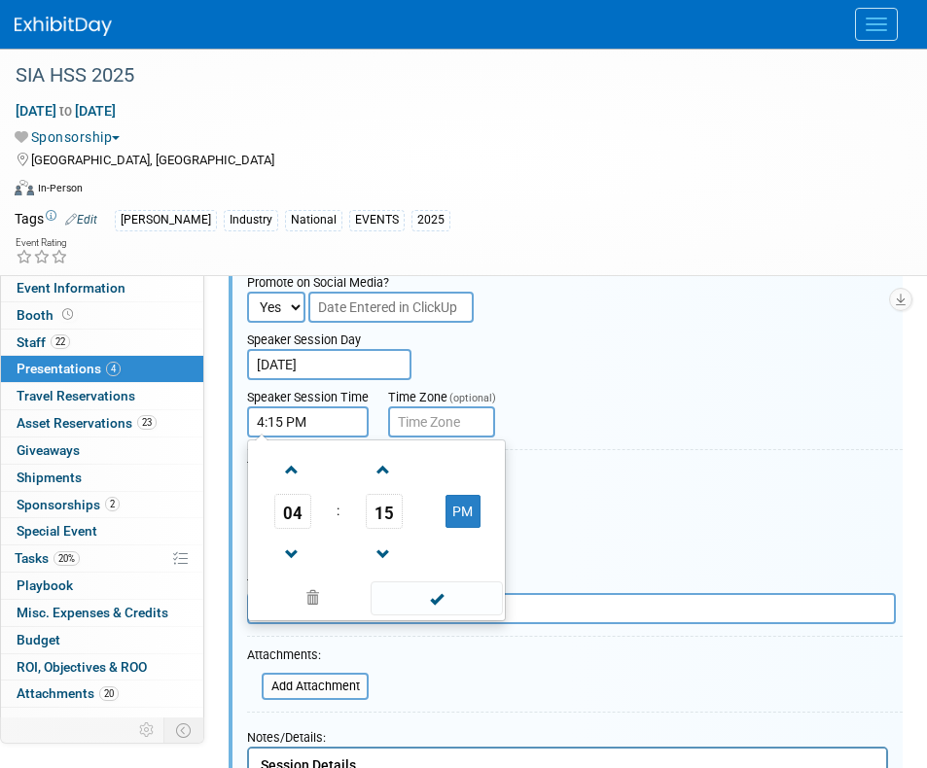
click at [566, 403] on div "Speaker Session Time 4:15 PM 04 : 15 PM 12 01 02 03 04 05 06 07 08 09 10 11 00 …" at bounding box center [574, 408] width 684 height 57
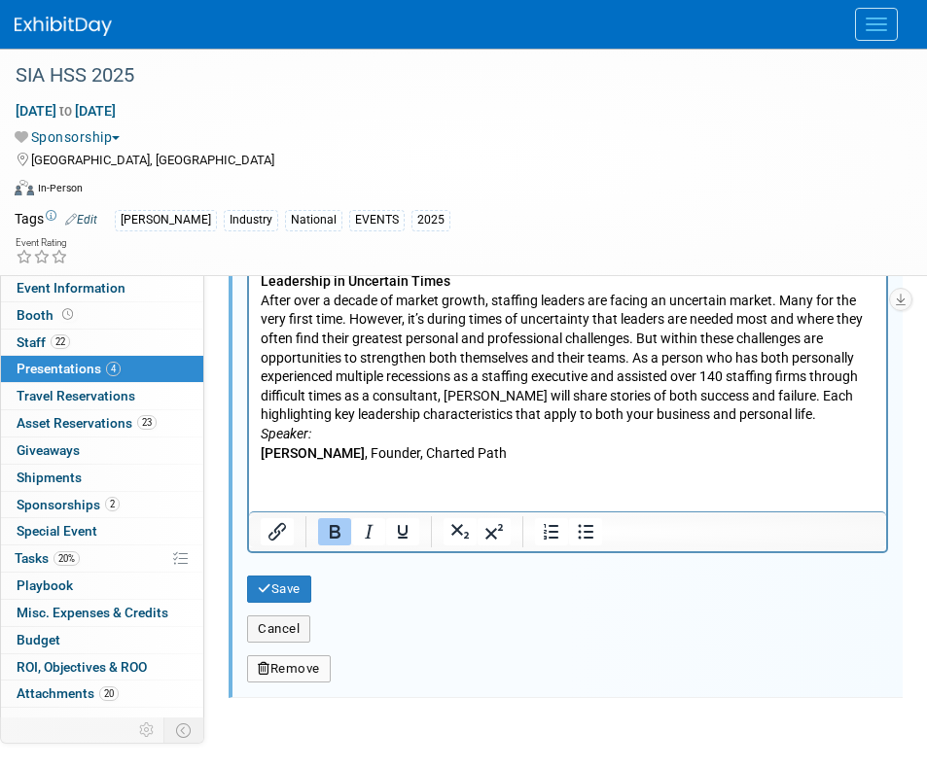
scroll to position [2763, 0]
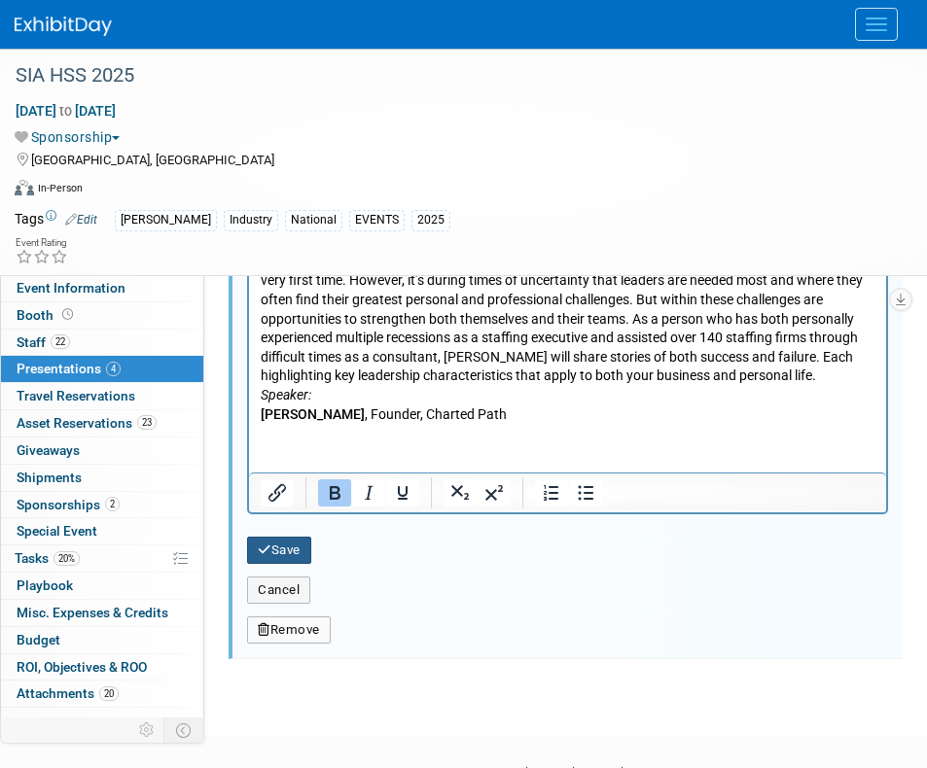
click at [276, 551] on button "Save" at bounding box center [279, 550] width 64 height 27
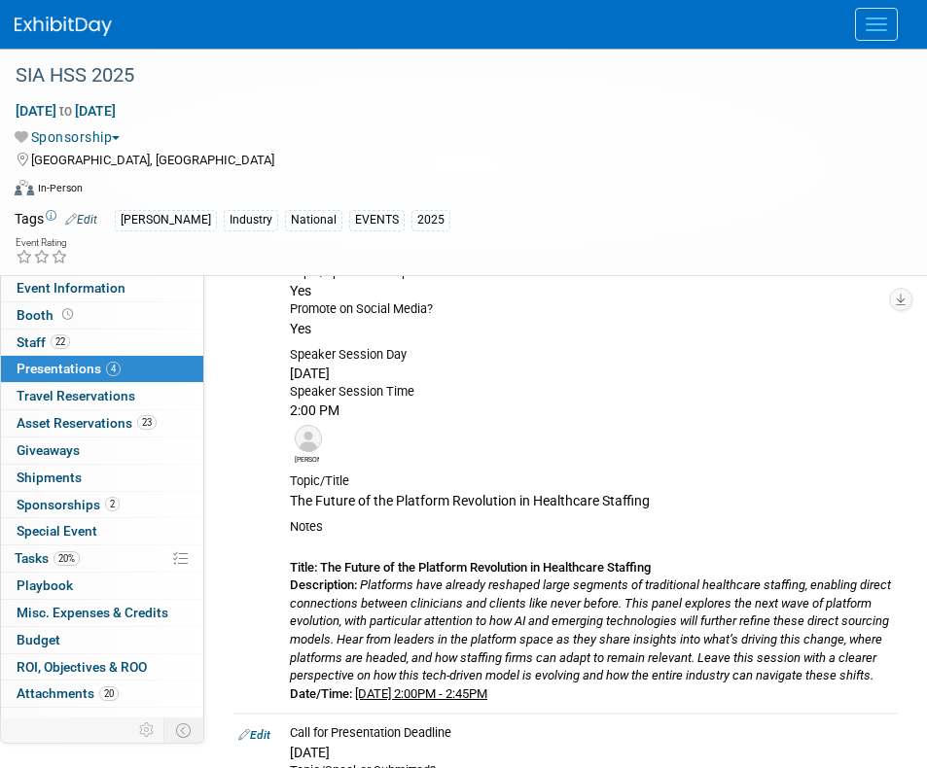
scroll to position [2253, 0]
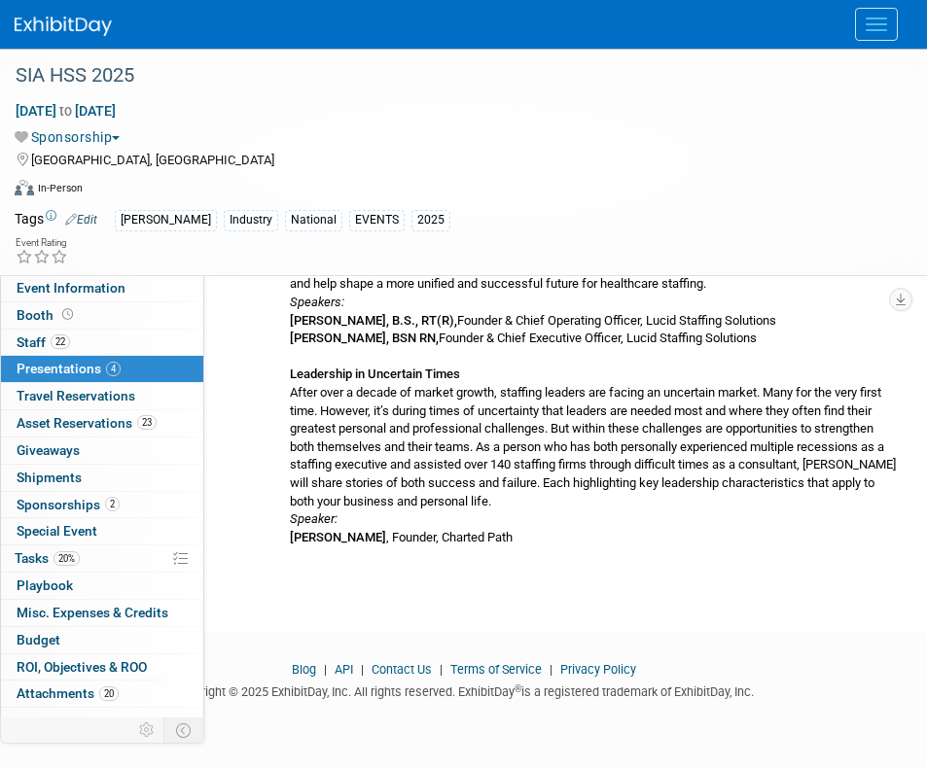
click at [856, 153] on div "[GEOGRAPHIC_DATA], [GEOGRAPHIC_DATA]" at bounding box center [451, 158] width 873 height 23
click at [872, 23] on span "Menu" at bounding box center [875, 24] width 21 height 2
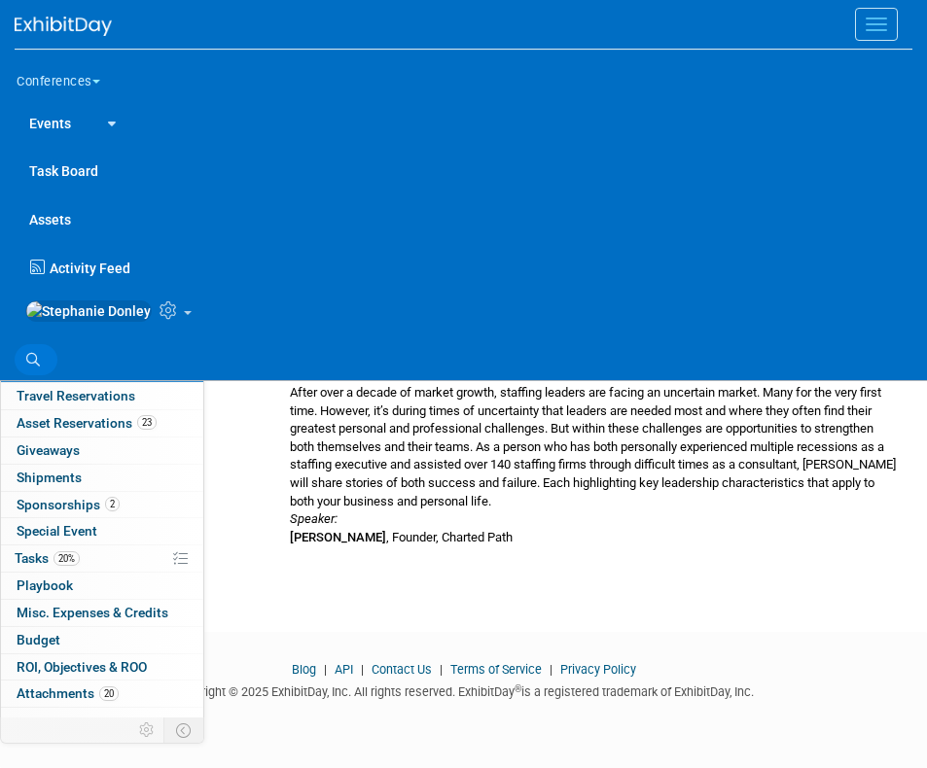
click at [32, 367] on icon at bounding box center [33, 360] width 14 height 14
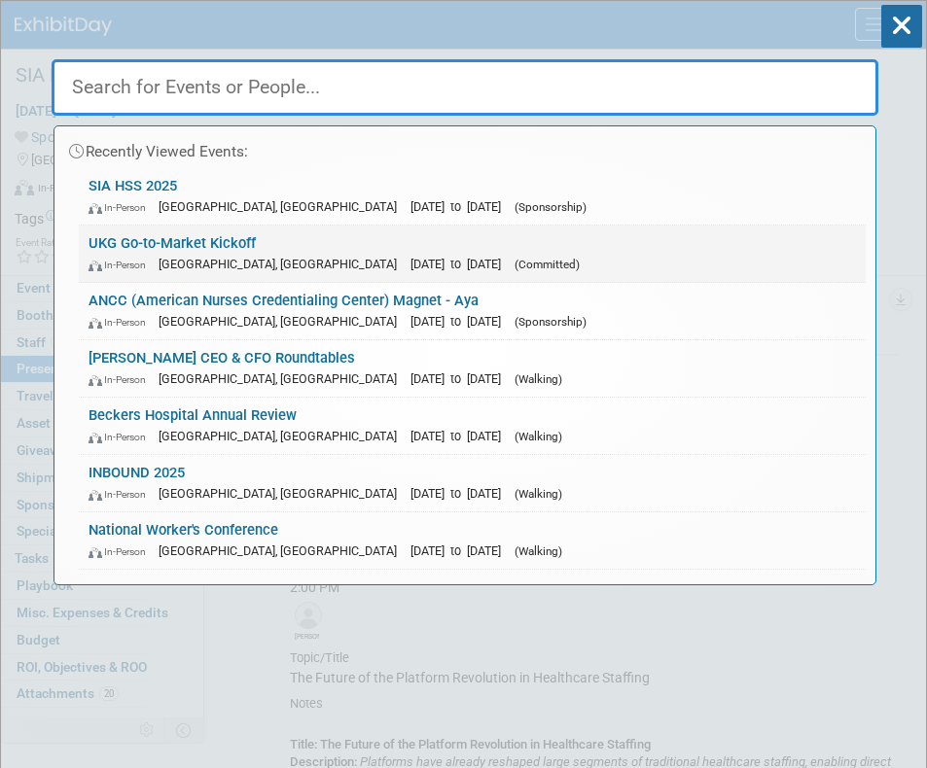
click at [192, 239] on link "UKG Go-to-Market Kickoff In-Person Nashville, TN Oct 6, 2025 to Oct 9, 2025 (Co…" at bounding box center [472, 254] width 787 height 56
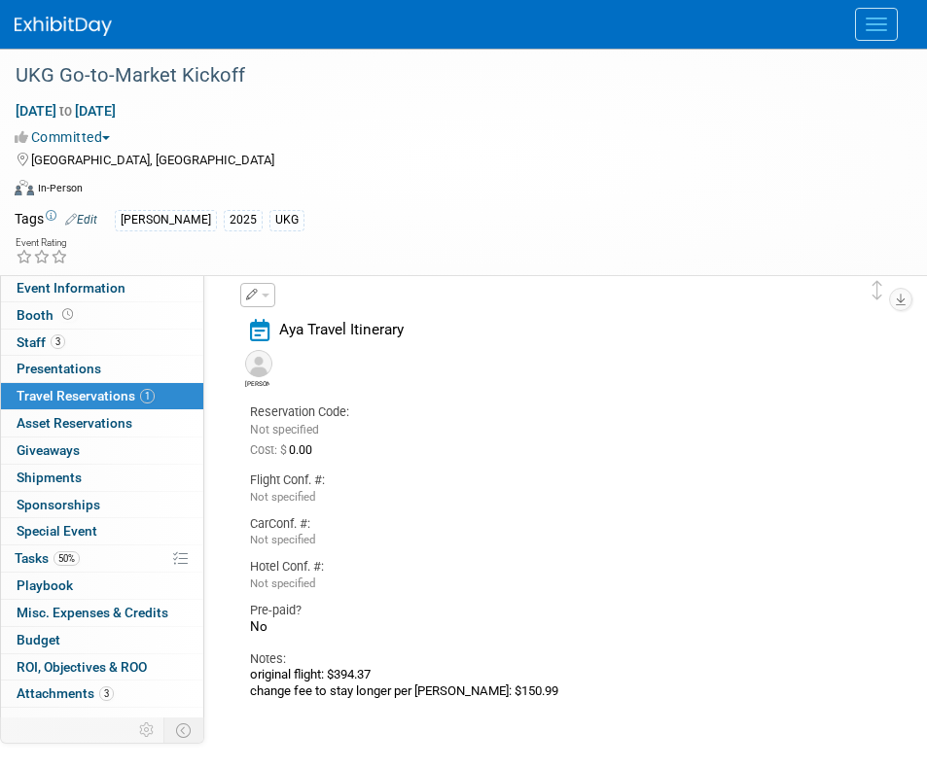
scroll to position [67, 0]
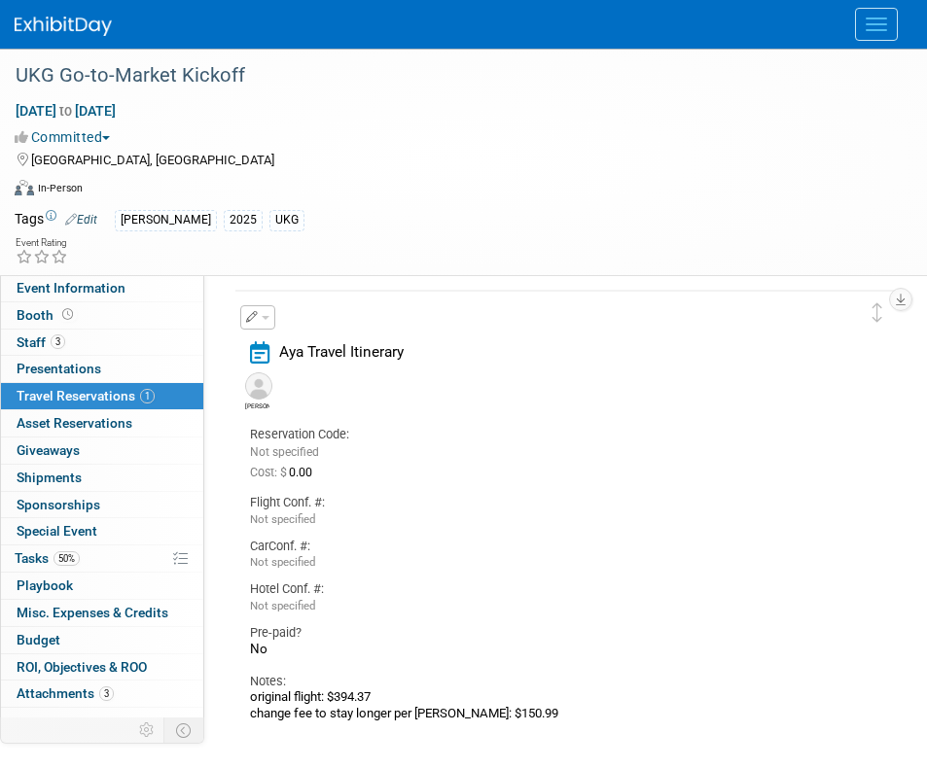
click at [926, 207] on html "Conferences Explore: My Workspaces 2 Go to Workspace: Conferences Marketing Req…" at bounding box center [463, 317] width 927 height 768
click at [265, 320] on button "button" at bounding box center [257, 317] width 35 height 24
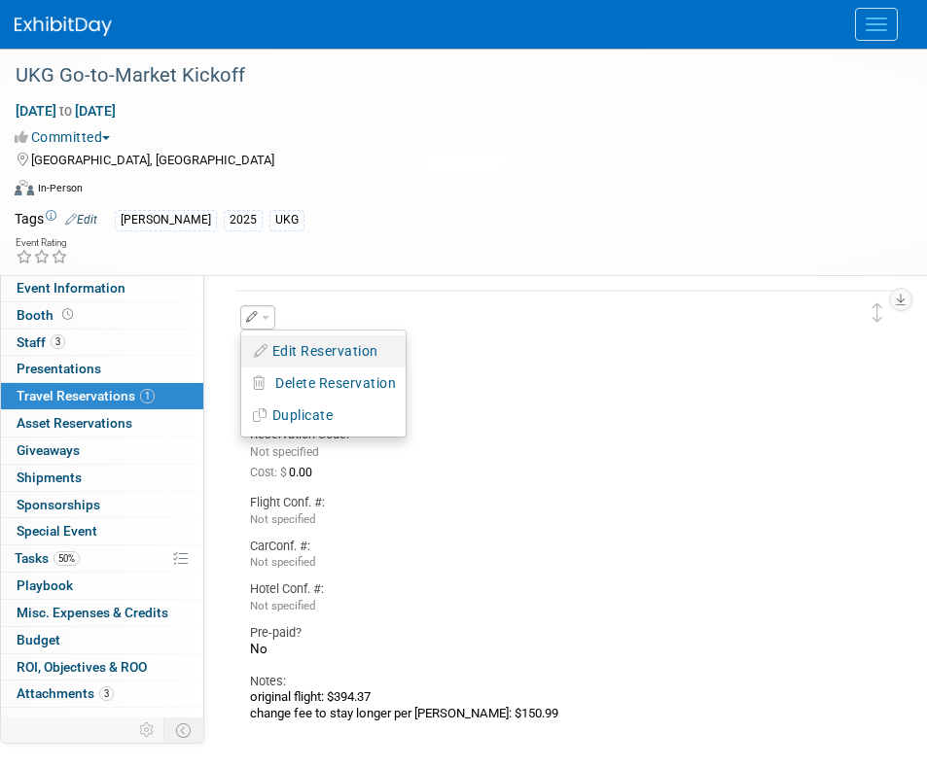
click at [309, 349] on button "Edit Reservation" at bounding box center [323, 351] width 164 height 28
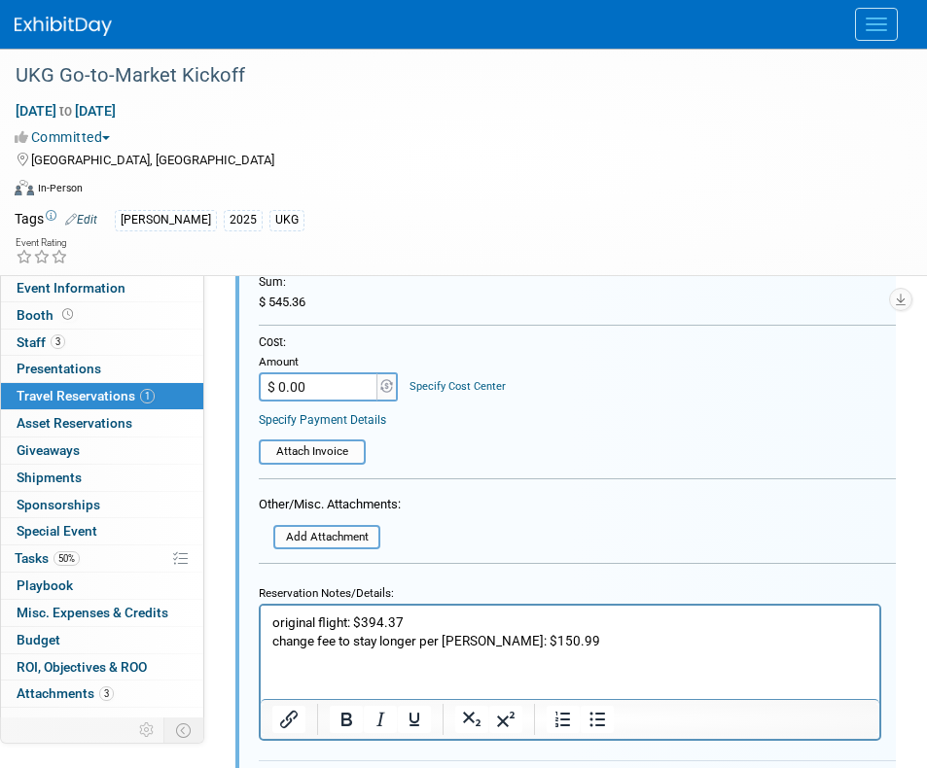
scroll to position [737, 0]
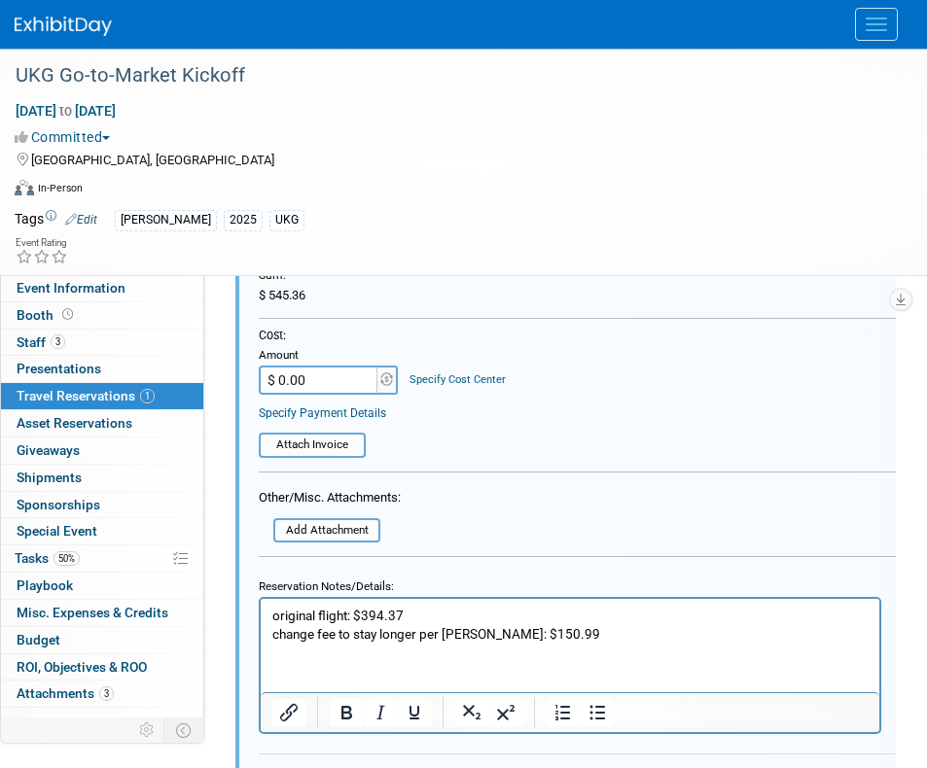
click at [787, 470] on form "<i class="fa-light fa-calendar-lines" style="padding: 6px 4px 6px 1px;"></i> Ay…" at bounding box center [577, 229] width 637 height 1186
click at [289, 644] on html "original flight: $394.37 change fee to stay longer per [PERSON_NAME]: $150.99" at bounding box center [570, 621] width 618 height 45
click at [558, 634] on p "original flight: $394.37 change fee to stay longer per [PERSON_NAME]: $150.99" at bounding box center [570, 625] width 596 height 37
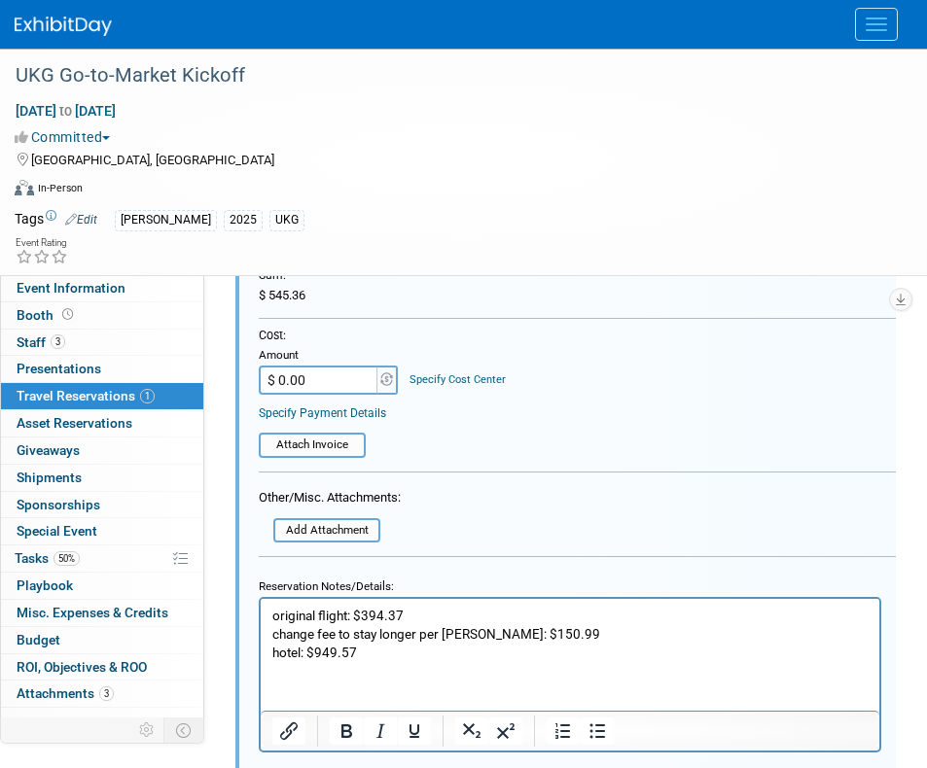
click at [751, 383] on div "Cost: Amount $ 0.00 Specify Cost Center Cost Center -- Not Specified -- Aya Edu…" at bounding box center [577, 361] width 637 height 66
click at [347, 650] on p "hotel: $949.57" at bounding box center [570, 653] width 596 height 18
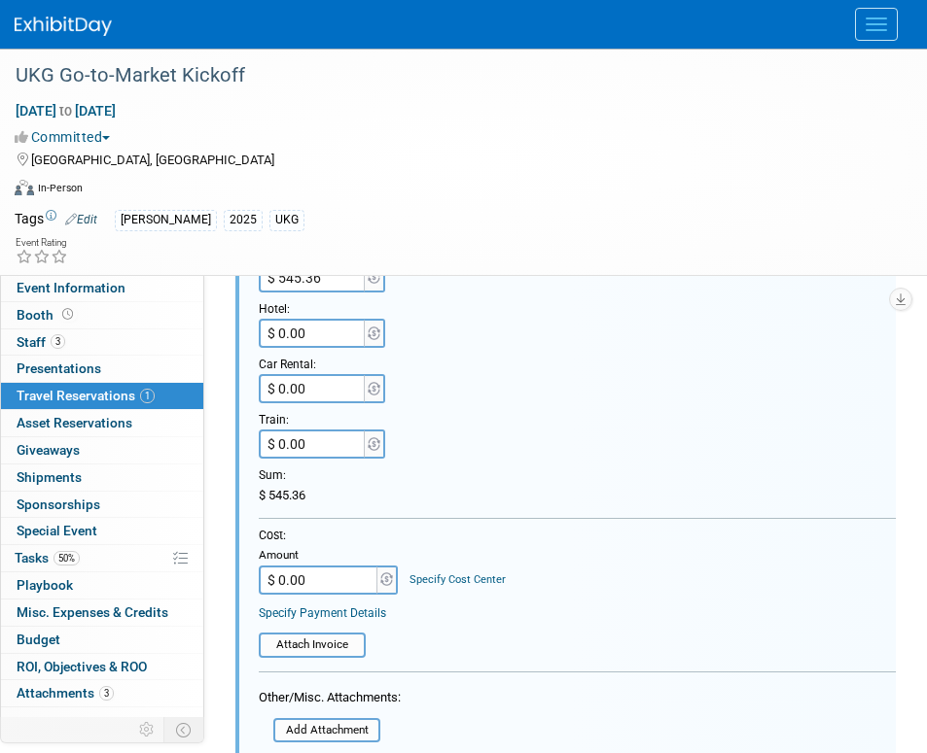
scroll to position [499, 0]
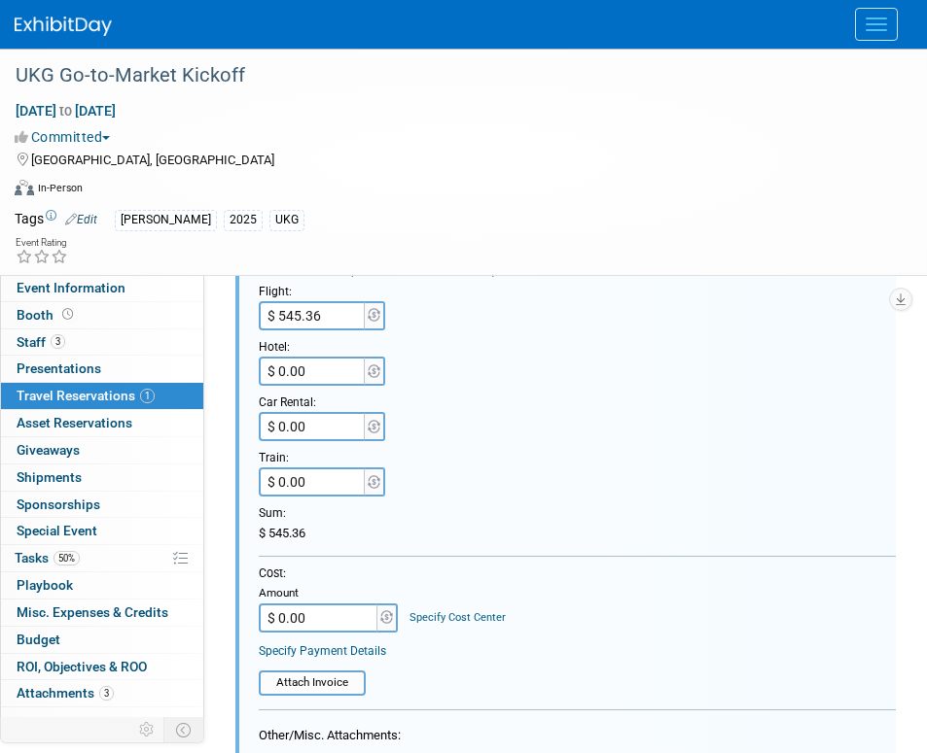
click at [322, 376] on input "$ 0.00" at bounding box center [313, 371] width 109 height 29
type input "$ 949.67"
click at [488, 381] on div "$ 949.67" at bounding box center [577, 371] width 637 height 29
click at [319, 617] on input "$ 0.00" at bounding box center [320, 618] width 122 height 29
type input "$ 1,495.03"
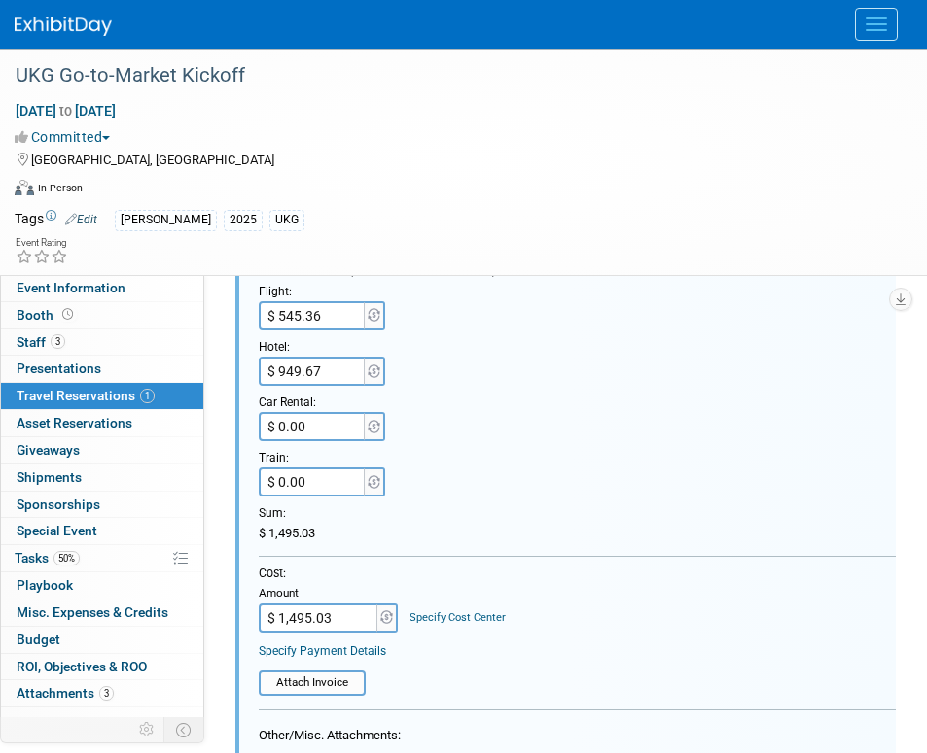
click at [444, 609] on div "Specify Cost Center" at bounding box center [457, 609] width 96 height 34
click at [444, 612] on link "Specify Cost Center" at bounding box center [457, 618] width 96 height 13
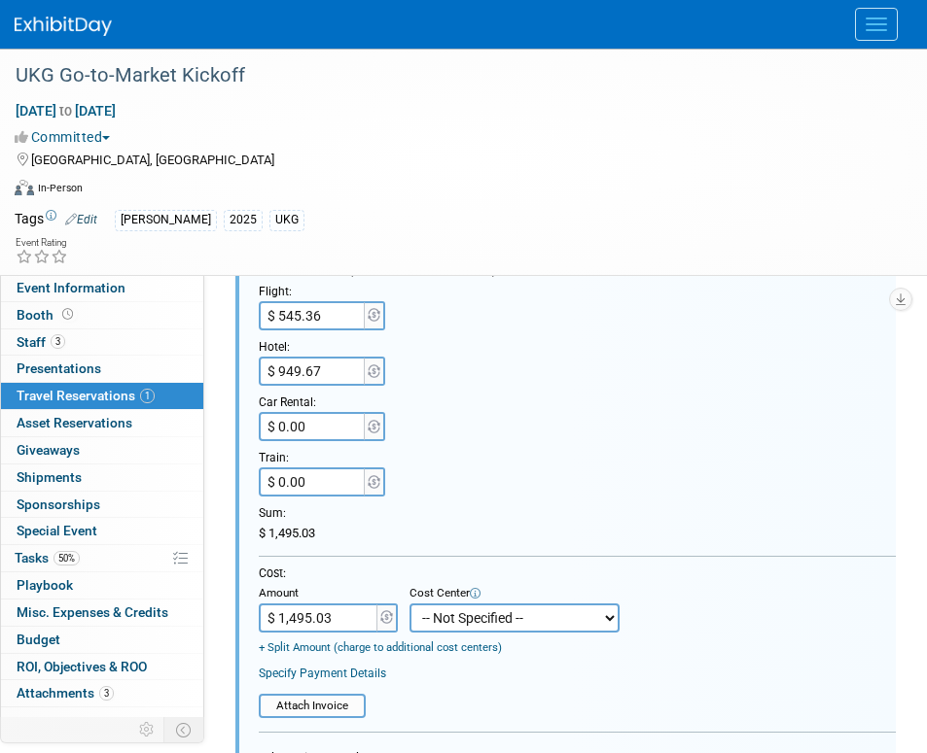
click at [444, 612] on select "-- Not Specified -- Aya Education Aya Healthcare Aya Locums Bespoke Corporate […" at bounding box center [514, 618] width 210 height 29
select select "18965872"
click at [409, 604] on select "-- Not Specified -- Aya Education Aya Healthcare Aya Locums Bespoke Corporate […" at bounding box center [514, 618] width 210 height 29
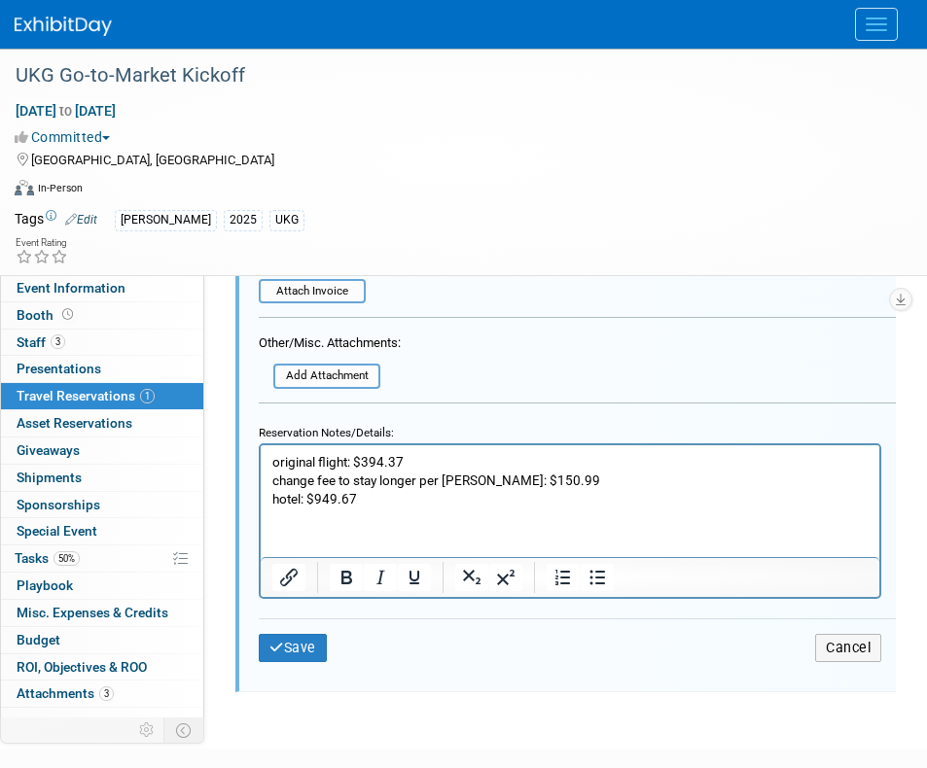
scroll to position [915, 0]
click at [296, 651] on button "Save" at bounding box center [293, 647] width 68 height 28
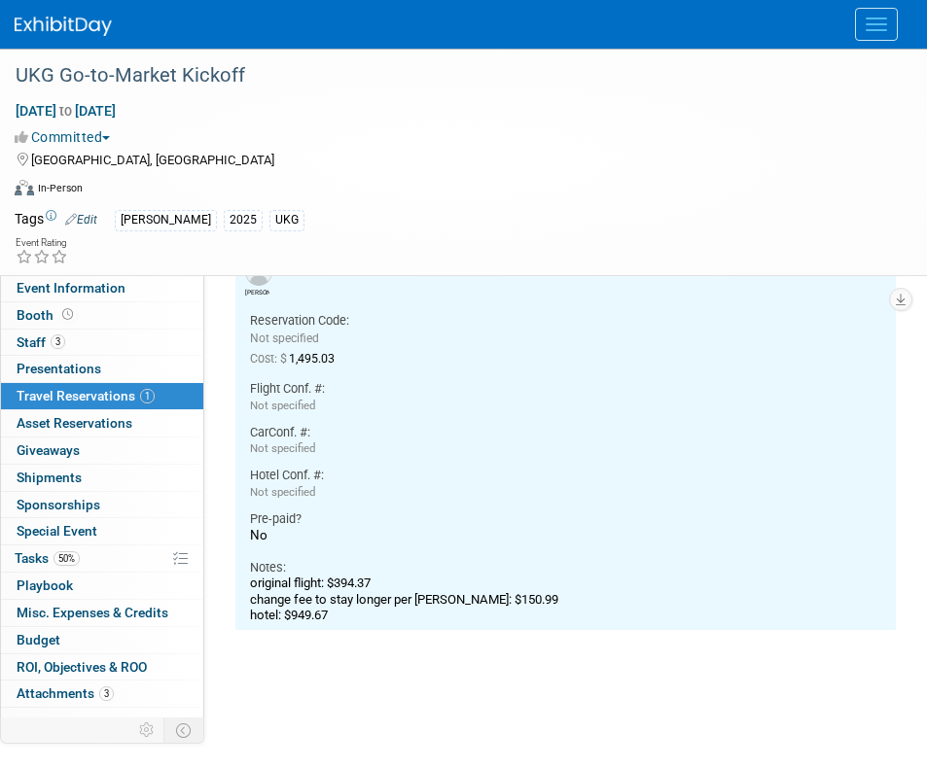
scroll to position [32, 0]
